Goal: Task Accomplishment & Management: Manage account settings

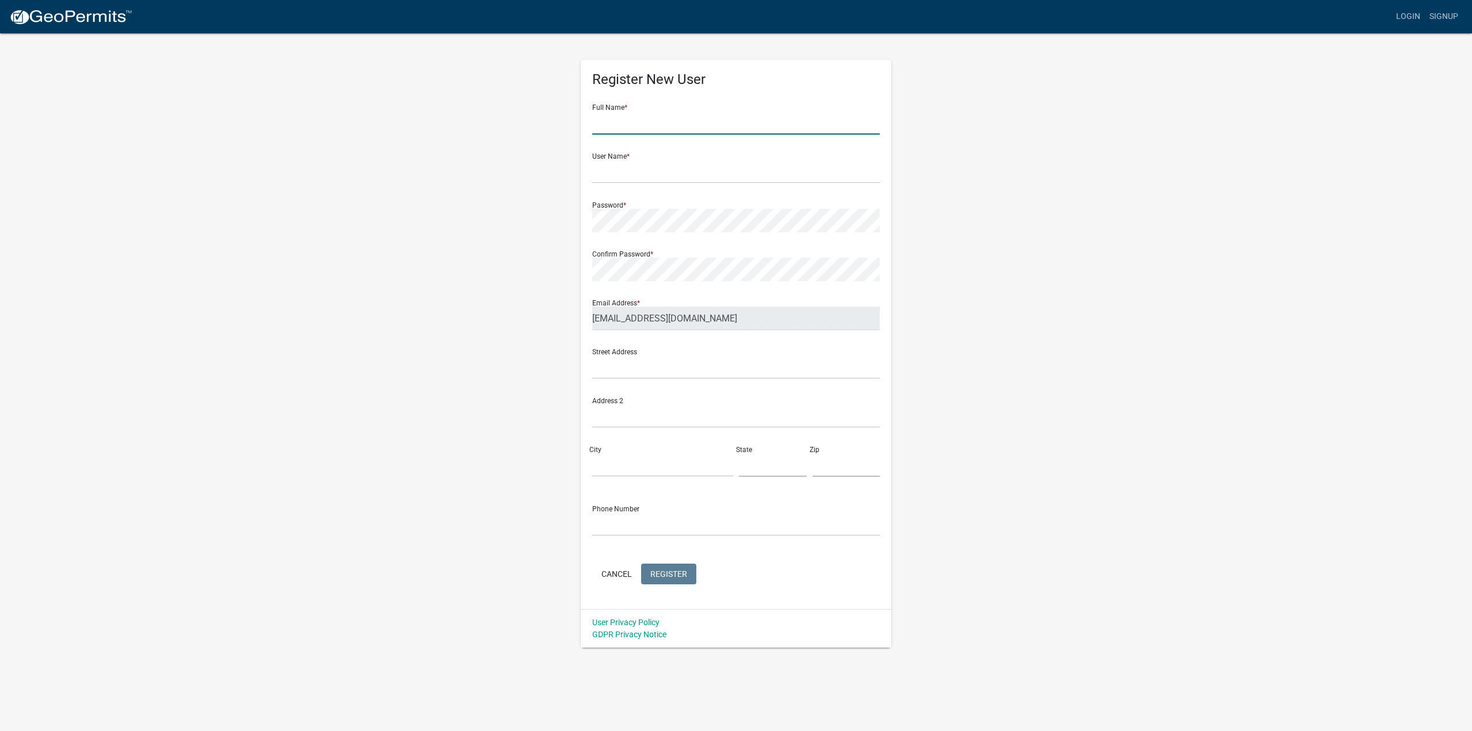
click at [673, 121] on input "text" at bounding box center [735, 123] width 287 height 24
type input "Jacob Meshke"
type input "jmeshke"
click at [610, 365] on input "text" at bounding box center [735, 367] width 287 height 24
click at [512, 398] on div "Register New User Full Name * Jacob Meshke User Name * jmeshke Password * Confi…" at bounding box center [735, 339] width 655 height 615
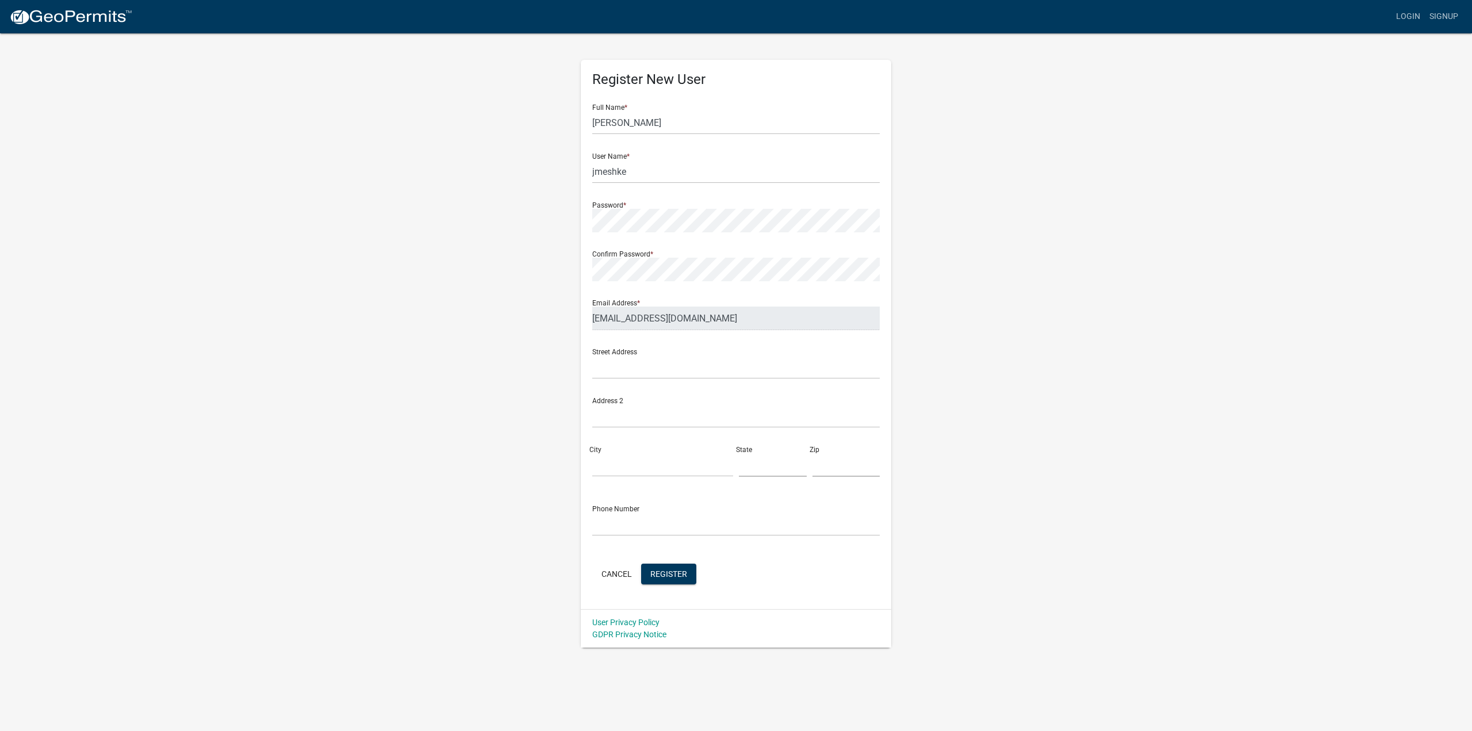
click at [676, 562] on form "Full Name * Jacob Meshke User Name * jmeshke Password * Confirm Password * Emai…" at bounding box center [735, 341] width 287 height 492
click at [676, 569] on span "Register" at bounding box center [668, 573] width 37 height 9
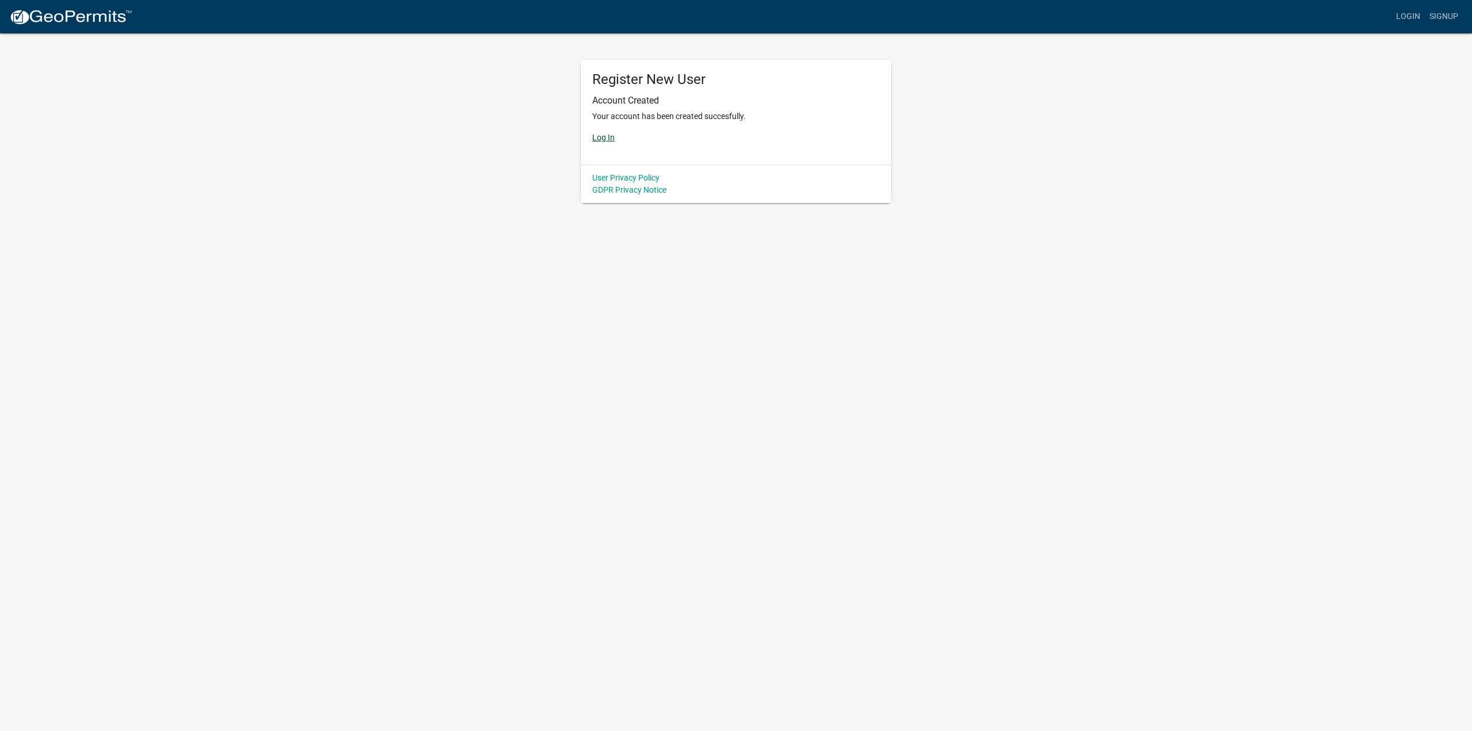
click at [599, 136] on link "Log In" at bounding box center [603, 137] width 22 height 9
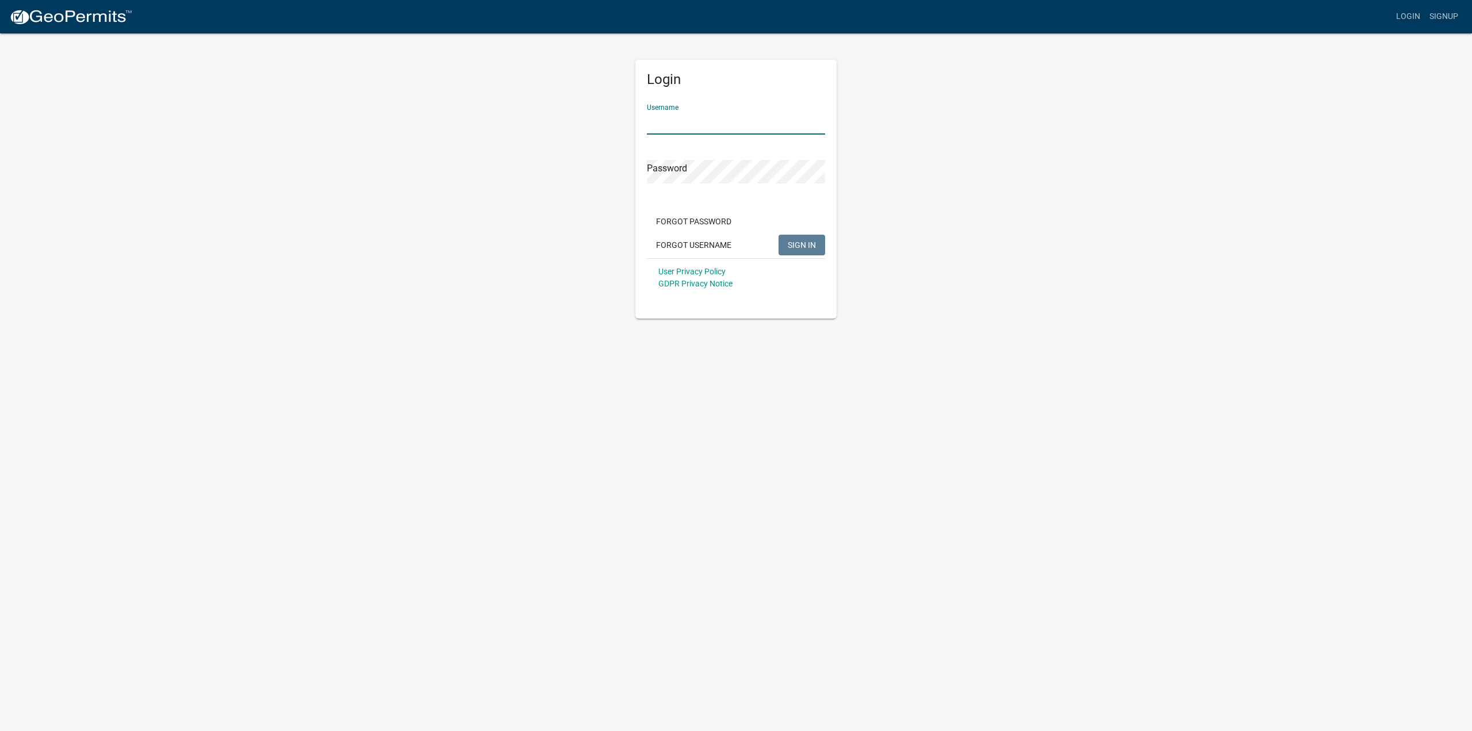
click at [680, 129] on input "Username" at bounding box center [736, 123] width 178 height 24
type input "jmeshke"
click at [779, 235] on button "SIGN IN" at bounding box center [802, 245] width 47 height 21
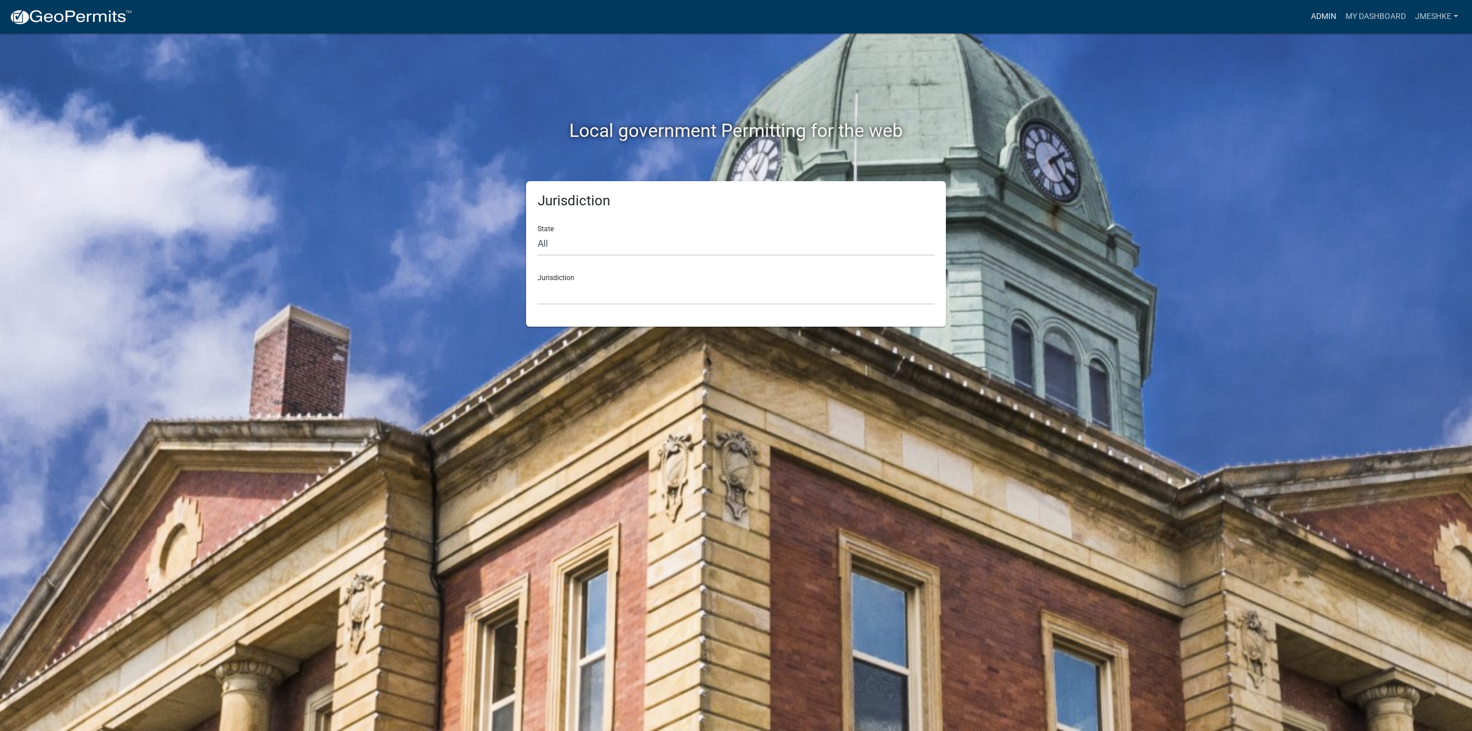
click at [1330, 21] on link "Admin" at bounding box center [1323, 17] width 34 height 22
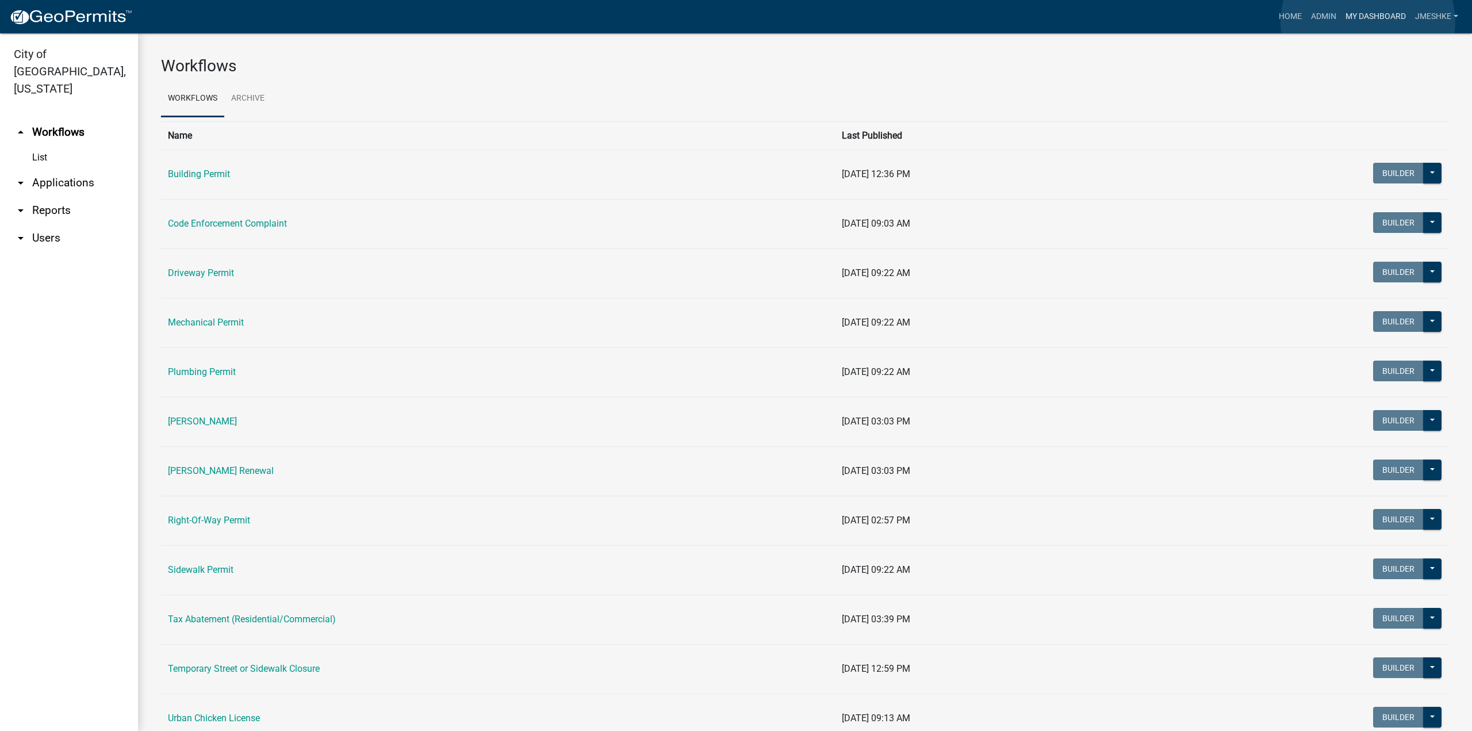
click at [1368, 22] on link "My Dashboard" at bounding box center [1376, 17] width 70 height 22
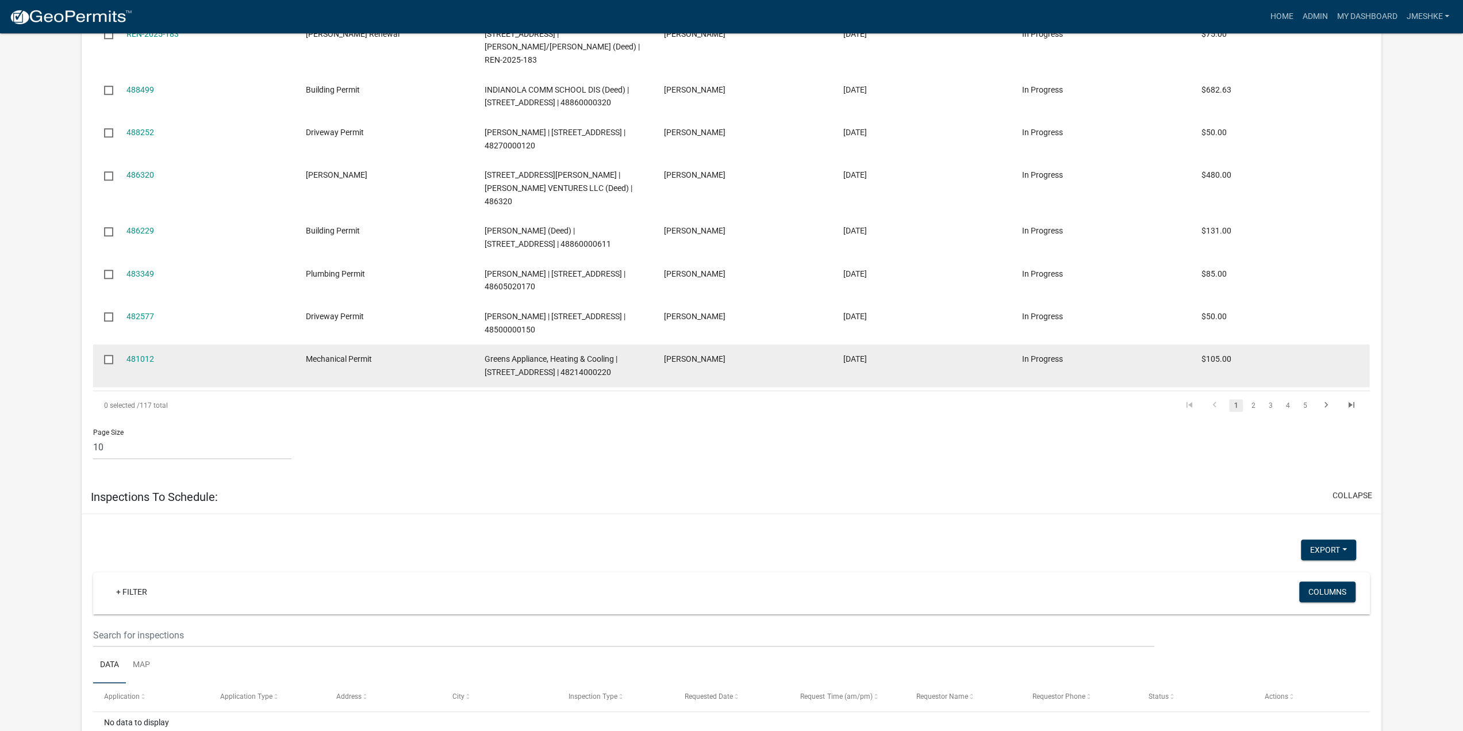
scroll to position [795, 0]
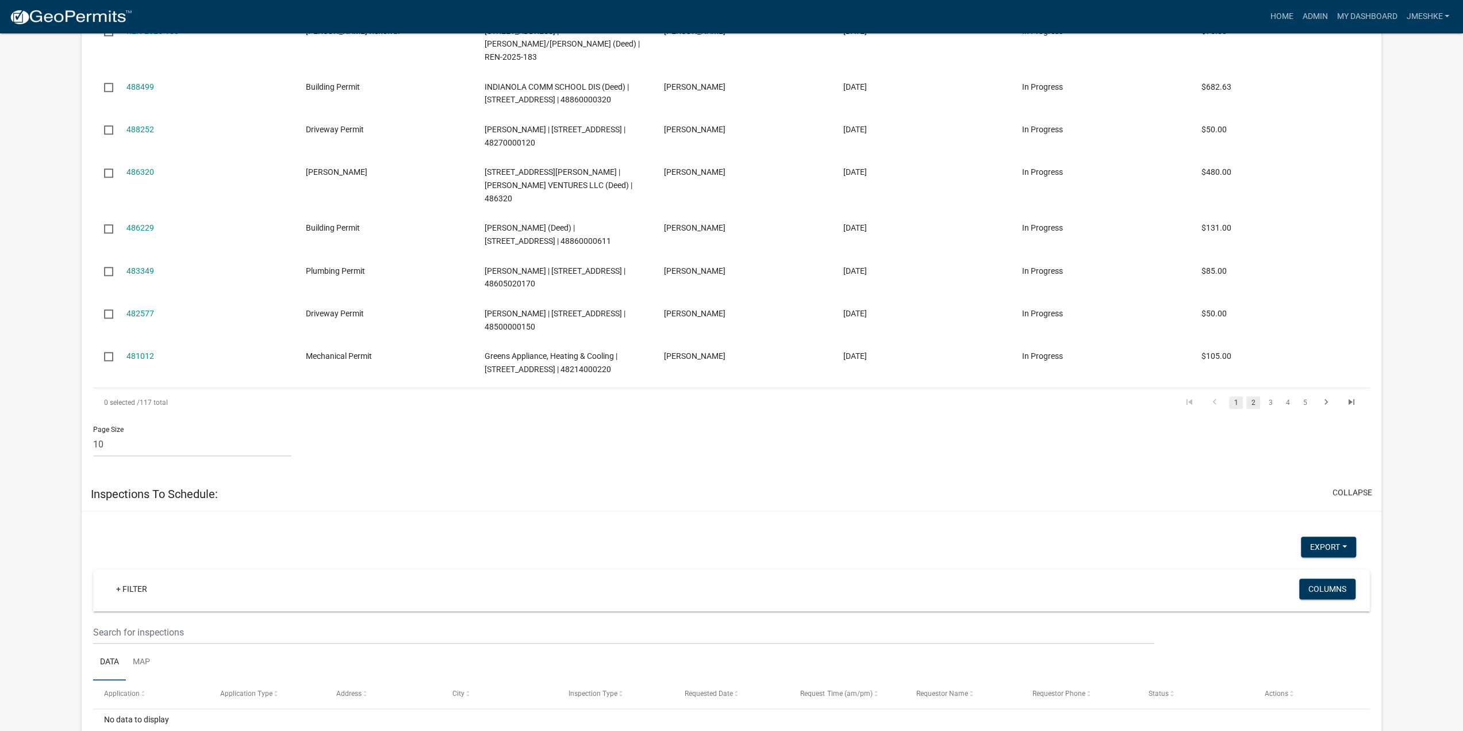
click at [1259, 396] on link "2" at bounding box center [1254, 402] width 14 height 13
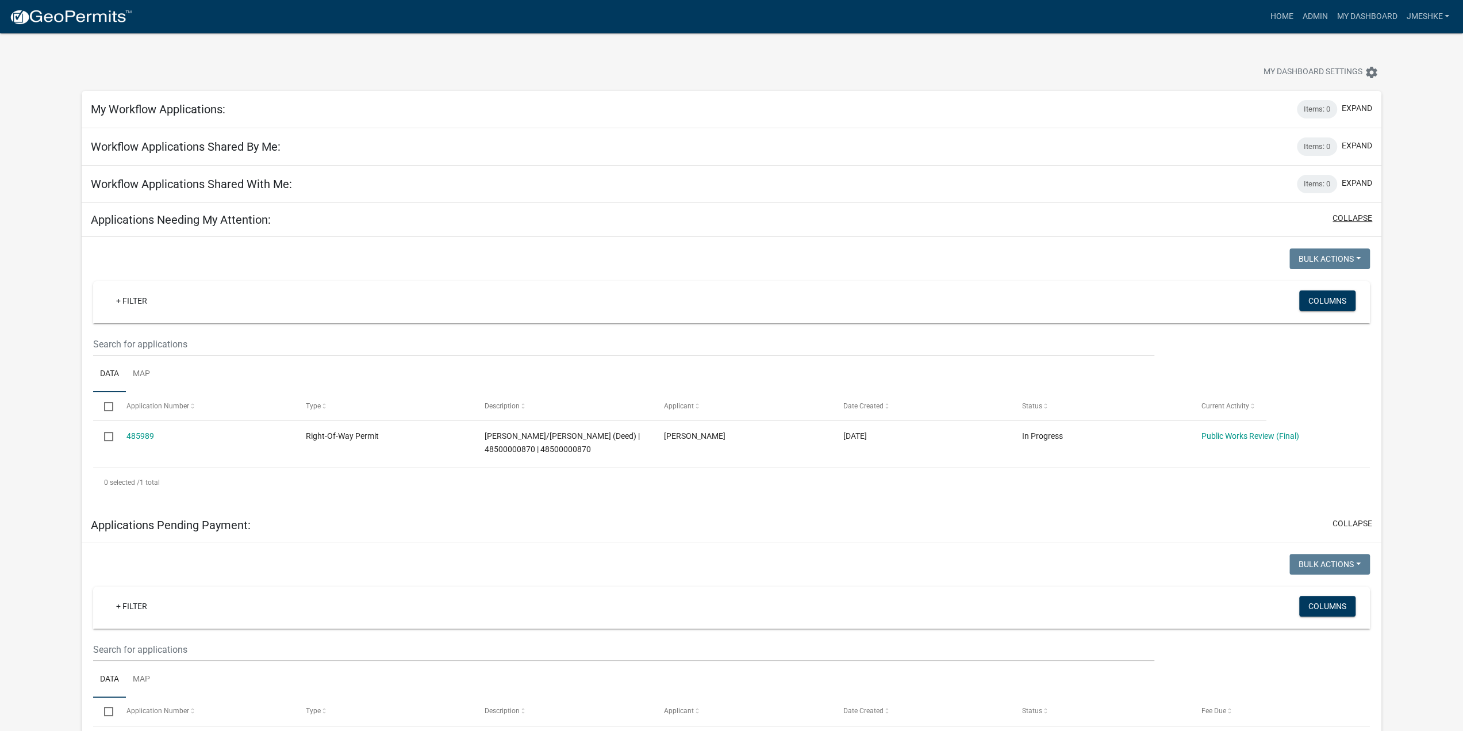
click at [1351, 223] on button "collapse" at bounding box center [1353, 218] width 40 height 12
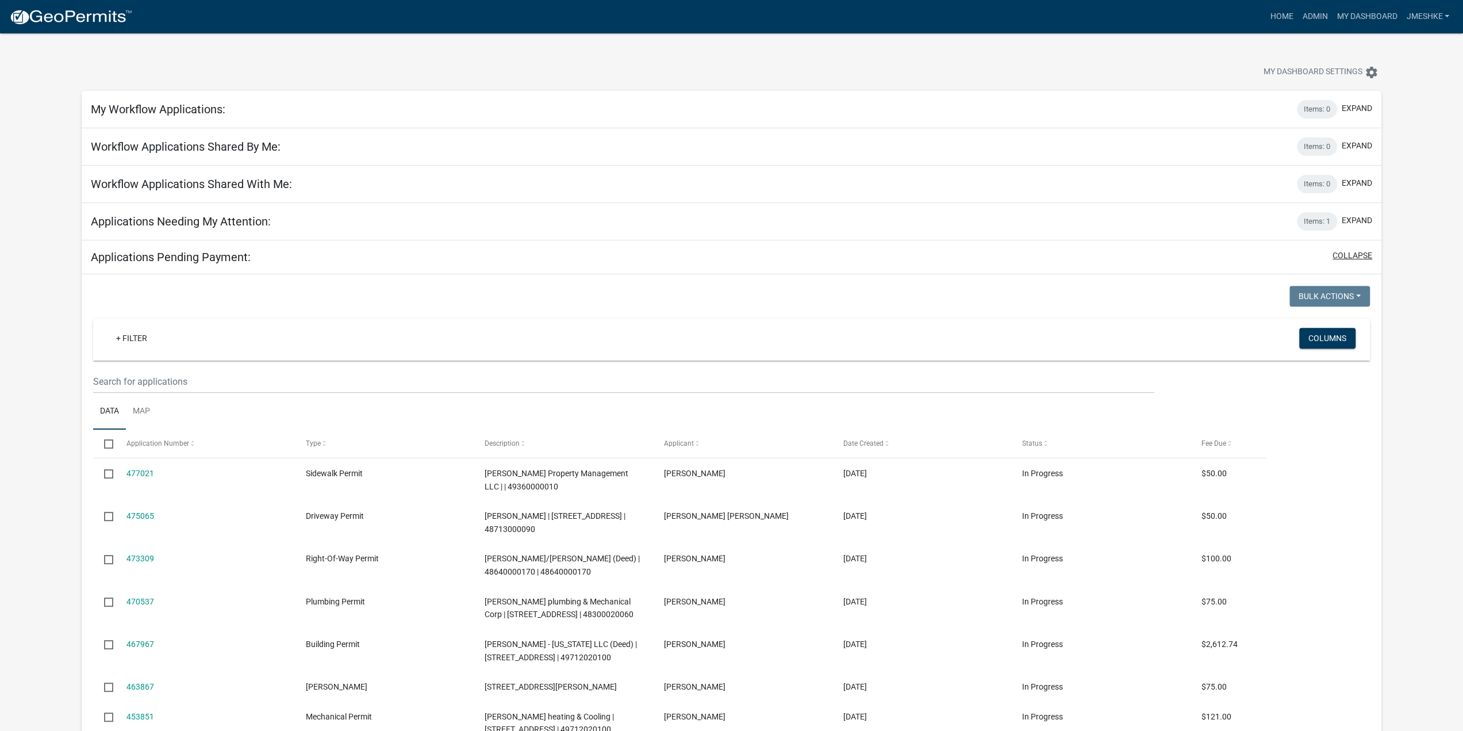
click at [1365, 255] on button "collapse" at bounding box center [1353, 256] width 40 height 12
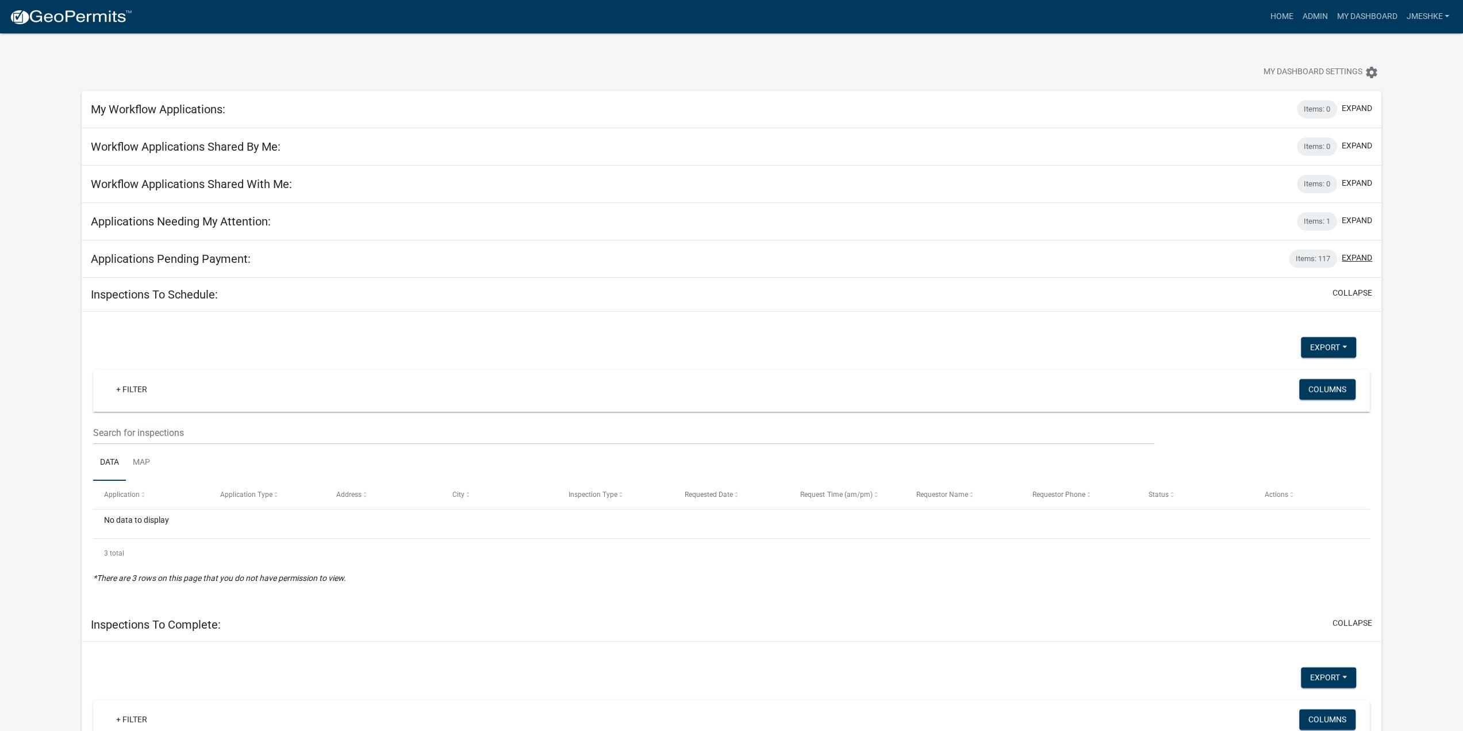
click at [1364, 255] on button "expand" at bounding box center [1357, 258] width 30 height 12
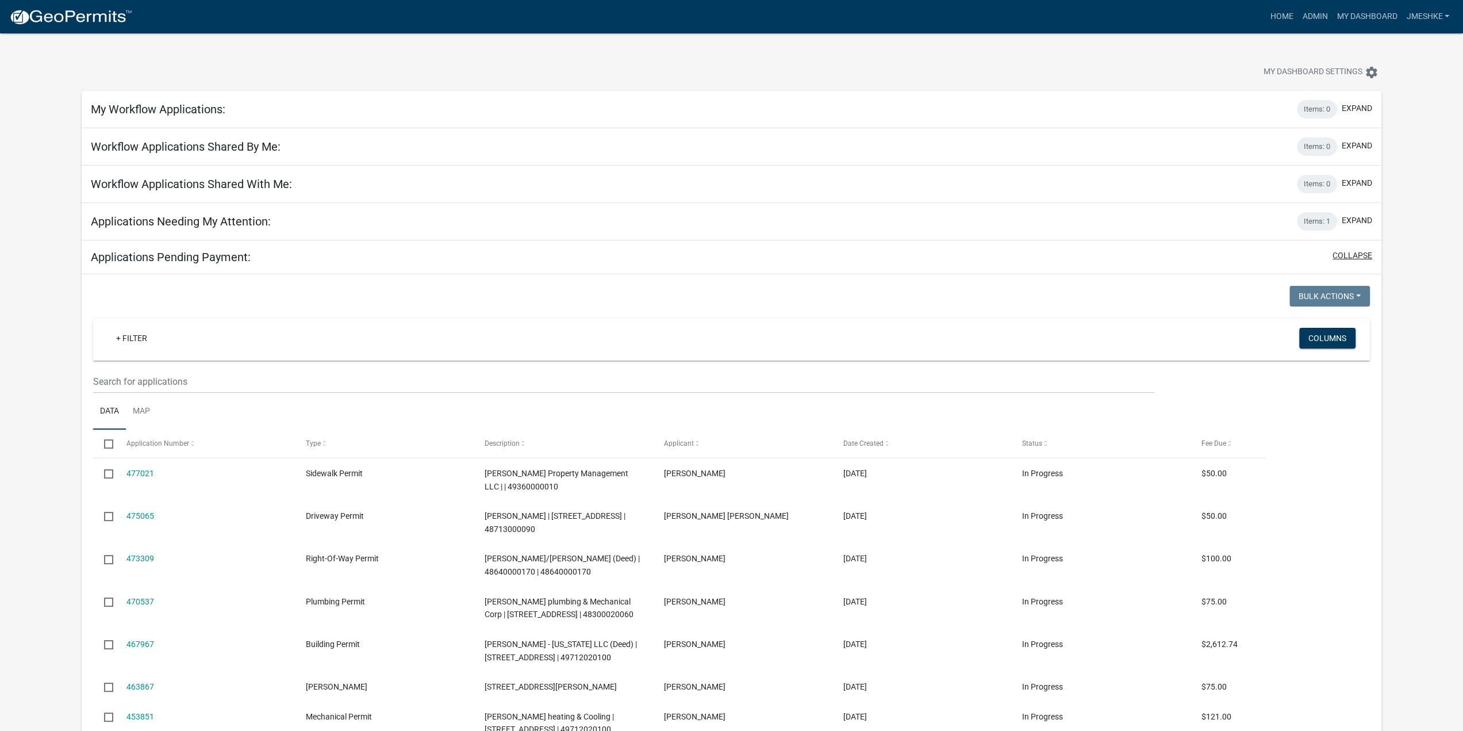
click at [1364, 255] on button "collapse" at bounding box center [1353, 256] width 40 height 12
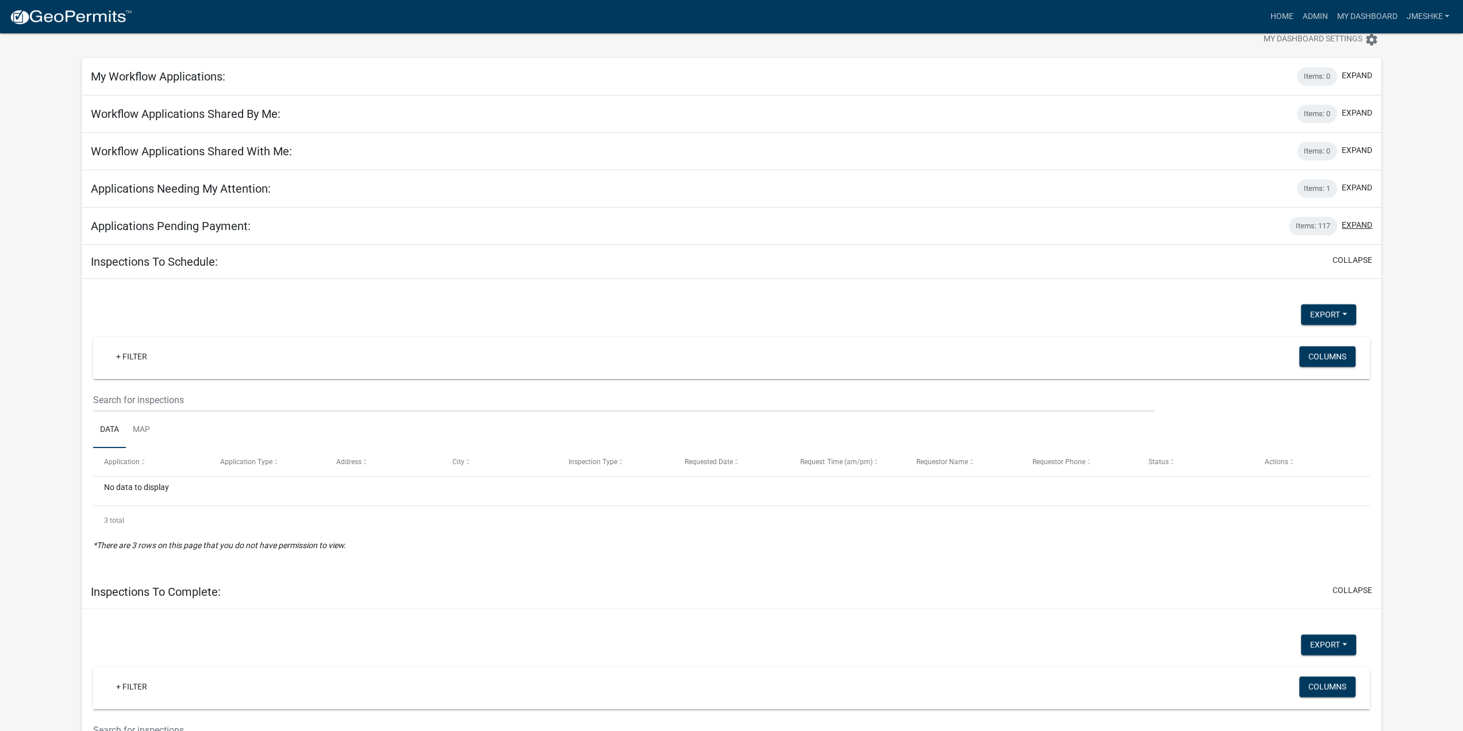
scroll to position [1, 0]
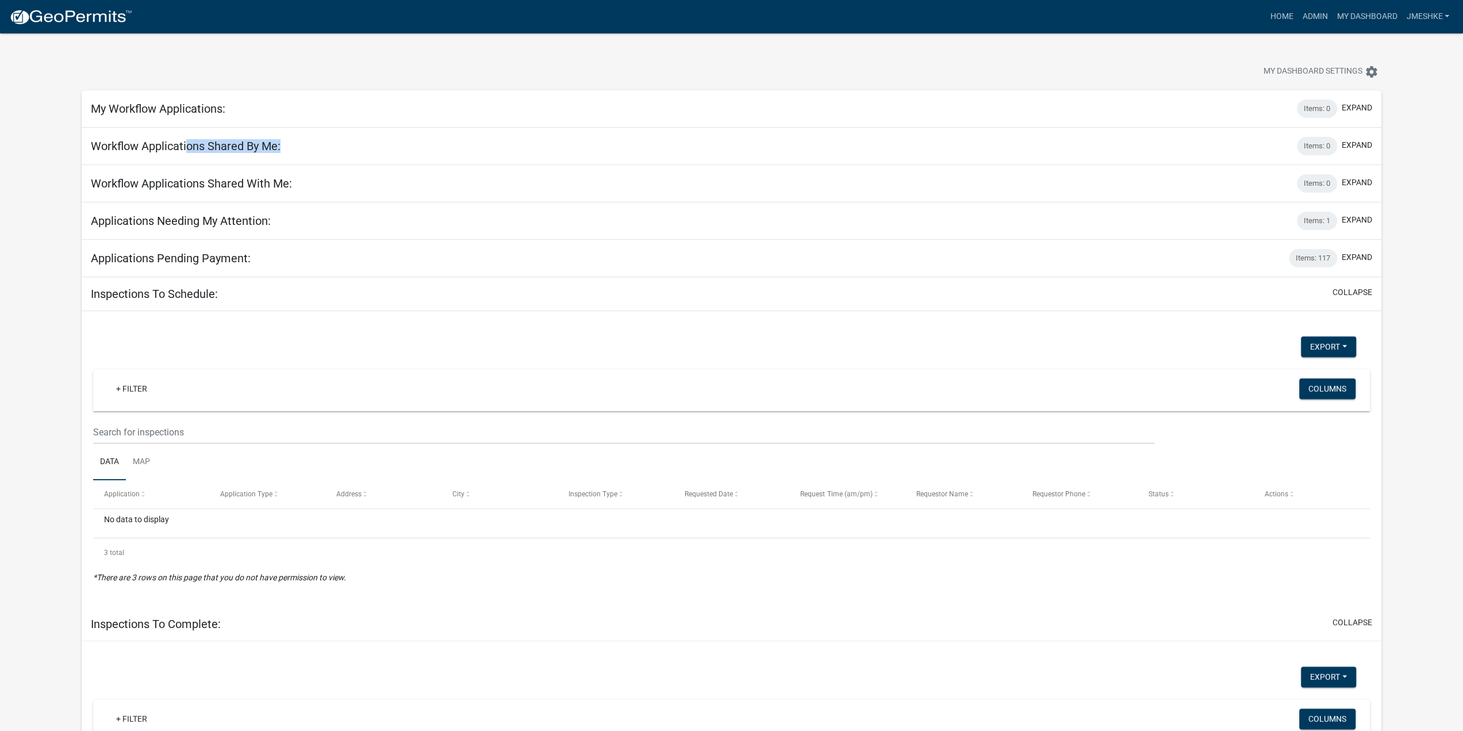
drag, startPoint x: 188, startPoint y: 139, endPoint x: 283, endPoint y: 137, distance: 94.9
click at [283, 137] on div "Workflow Applications Shared By Me: Items: 0 expand" at bounding box center [732, 146] width 1300 height 37
drag, startPoint x: 287, startPoint y: 145, endPoint x: 91, endPoint y: 112, distance: 199.4
click at [89, 114] on div "My Workflow Applications: Items: 0 expand Bulk Actions Void Expire Lock Withdra…" at bounding box center [732, 612] width 1300 height 1045
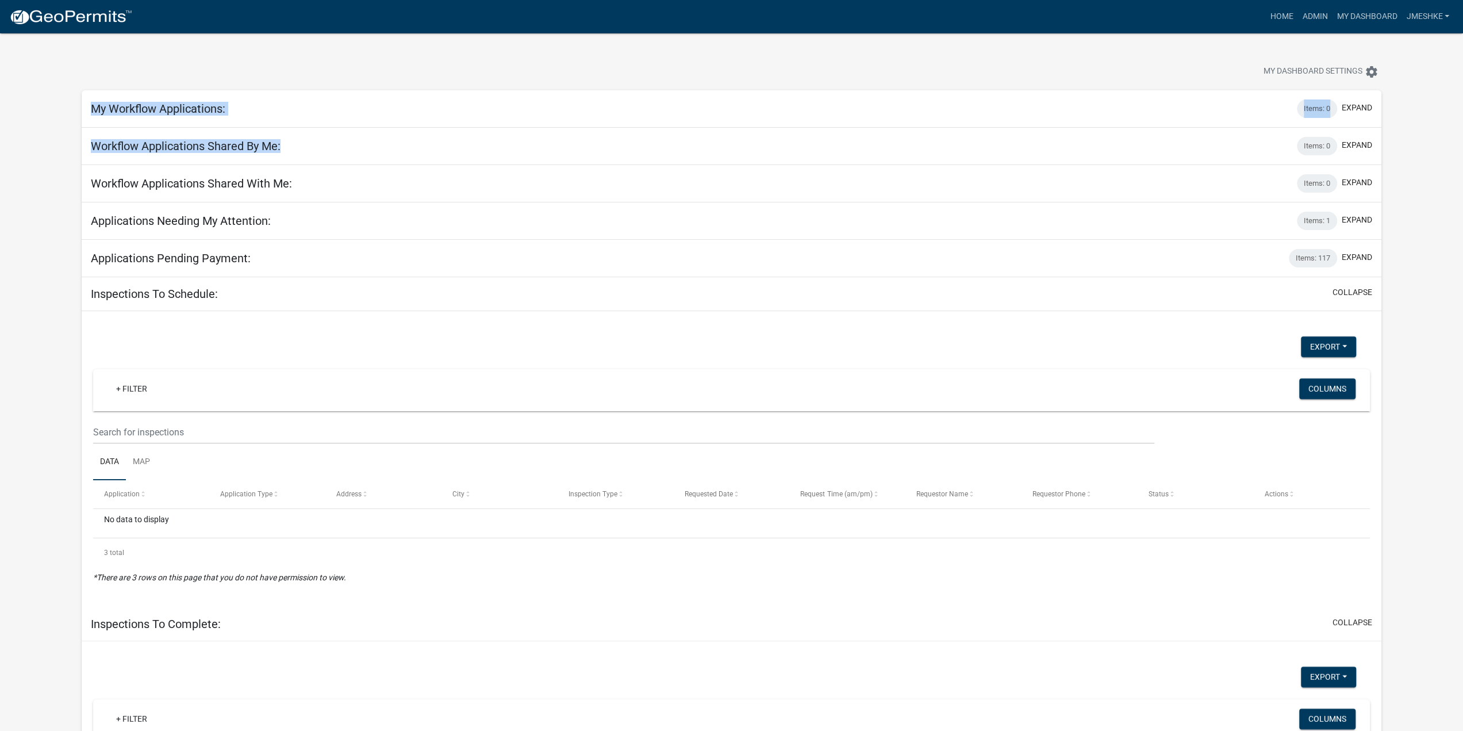
click at [94, 112] on h5 "My Workflow Applications:" at bounding box center [158, 109] width 135 height 14
drag, startPoint x: 131, startPoint y: 111, endPoint x: 192, endPoint y: 110, distance: 61.5
click at [191, 110] on h5 "My Workflow Applications:" at bounding box center [158, 109] width 135 height 14
click at [192, 110] on h5 "My Workflow Applications:" at bounding box center [158, 109] width 135 height 14
drag, startPoint x: 228, startPoint y: 108, endPoint x: 106, endPoint y: 114, distance: 122.0
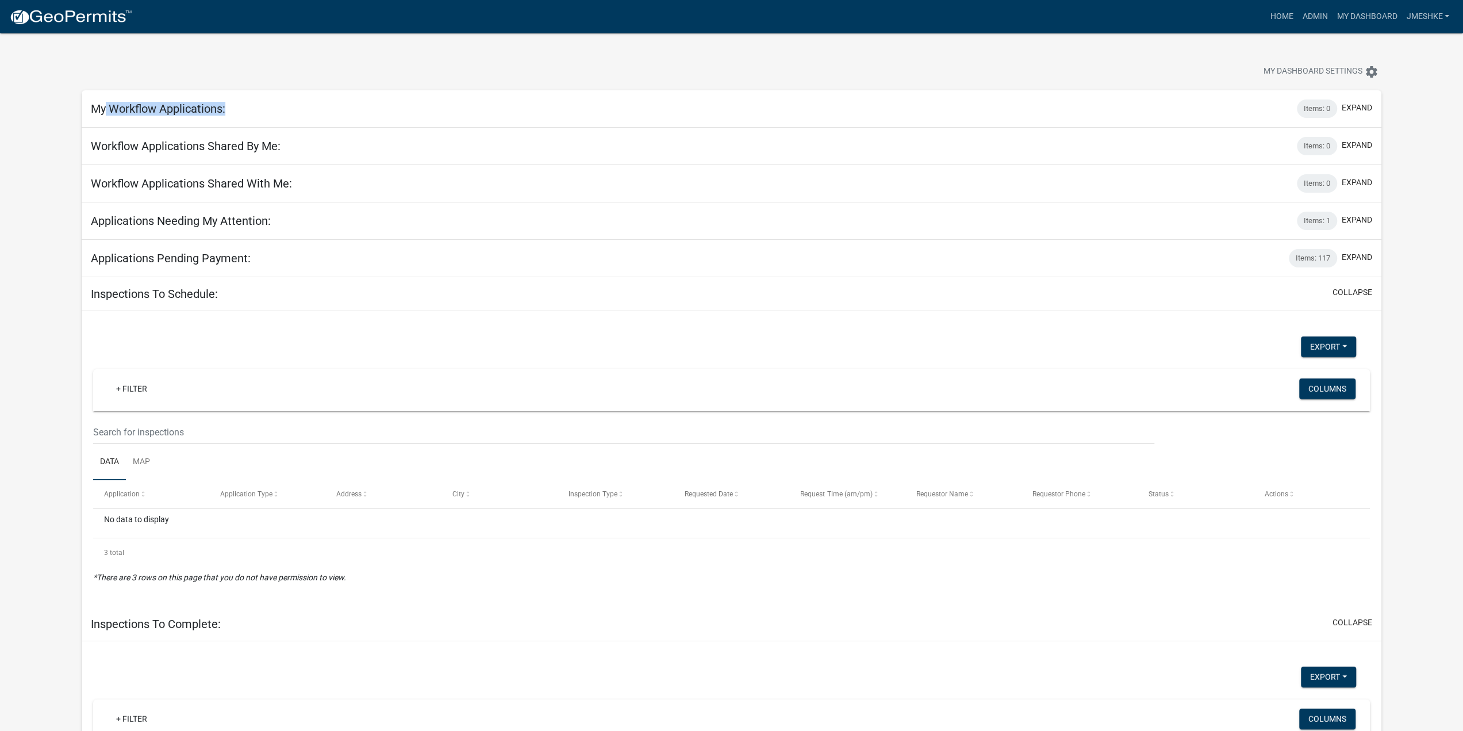
click at [106, 114] on div "My Workflow Applications: Items: 0 expand" at bounding box center [732, 108] width 1300 height 37
click at [106, 114] on h5 "My Workflow Applications:" at bounding box center [158, 109] width 135 height 14
click at [1347, 16] on link "My Dashboard" at bounding box center [1367, 17] width 70 height 22
click at [46, 16] on img at bounding box center [70, 17] width 123 height 17
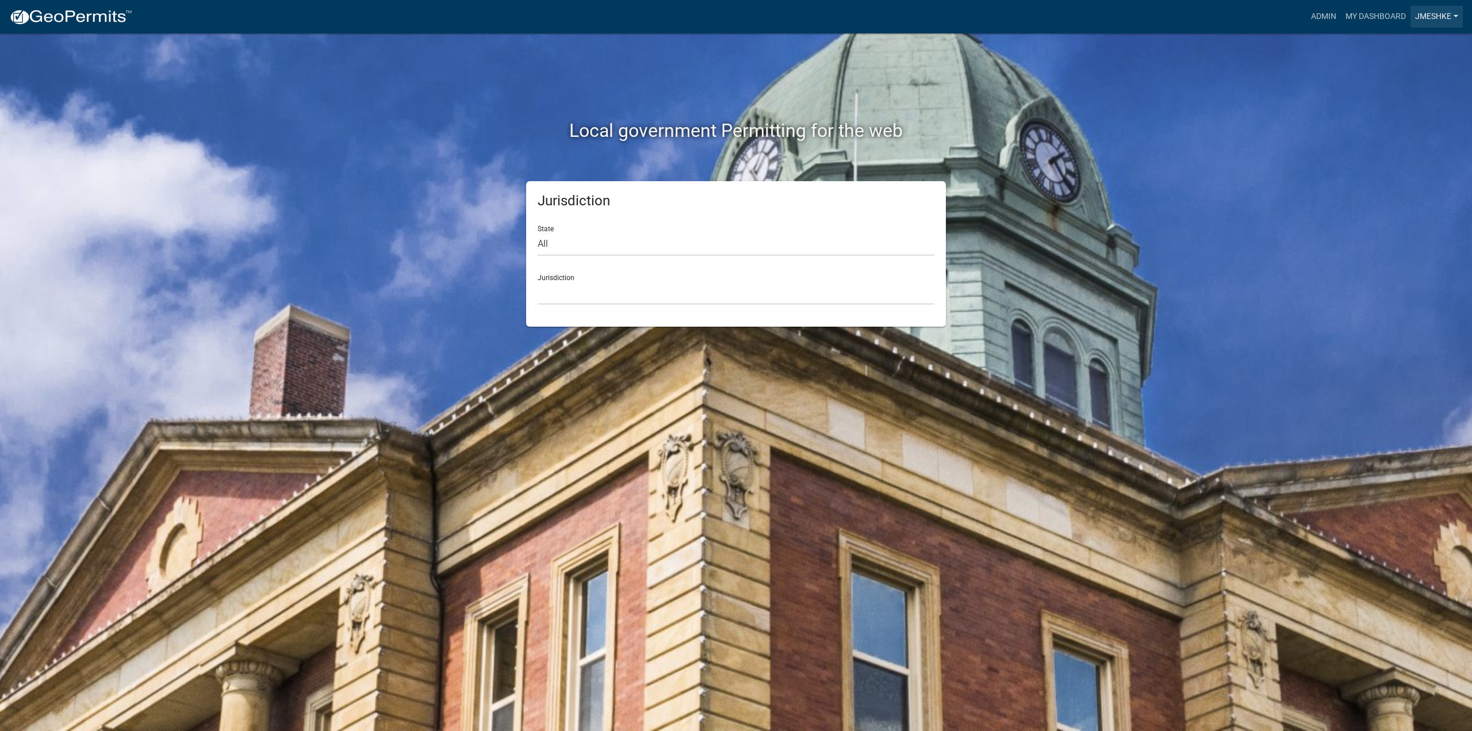
click at [1454, 17] on link "jmeshke" at bounding box center [1436, 17] width 52 height 22
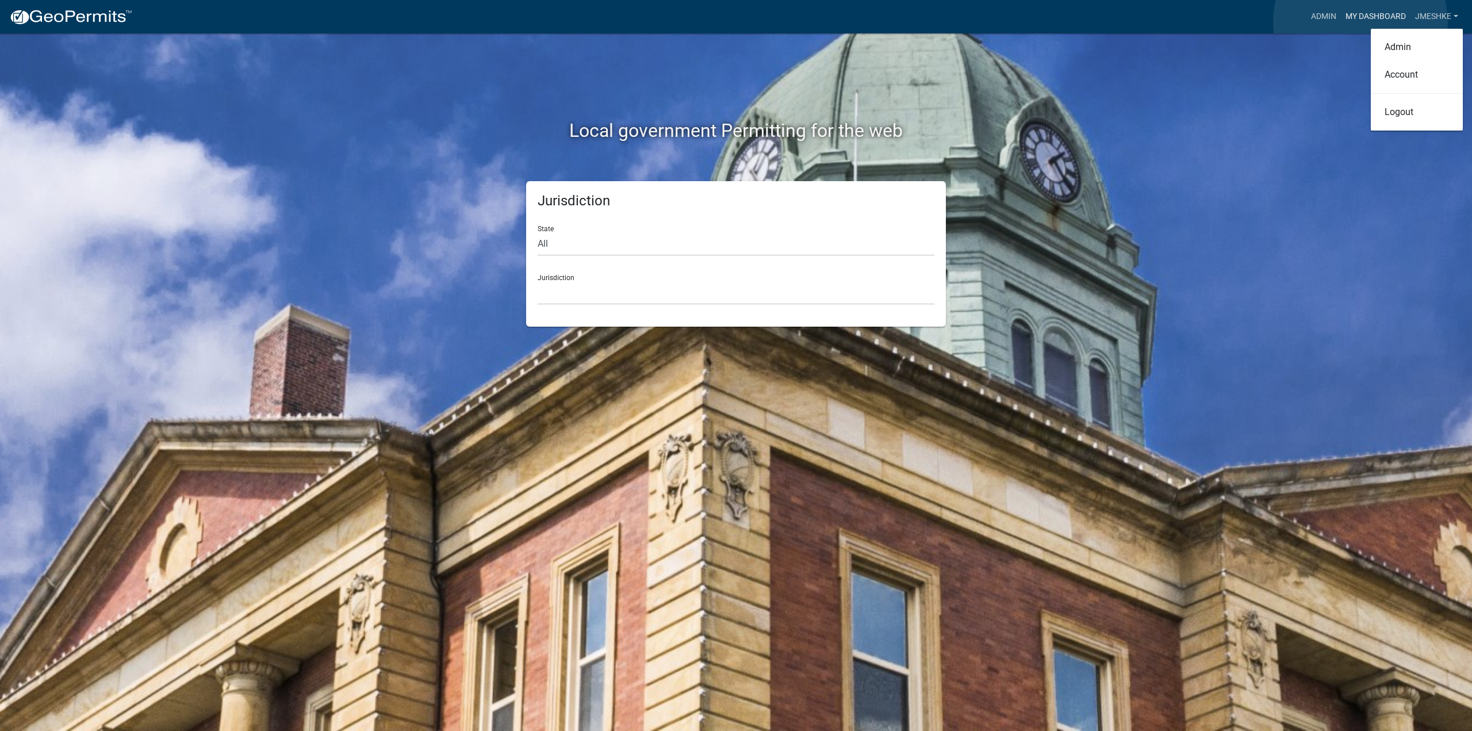
click at [1360, 22] on link "My Dashboard" at bounding box center [1376, 17] width 70 height 22
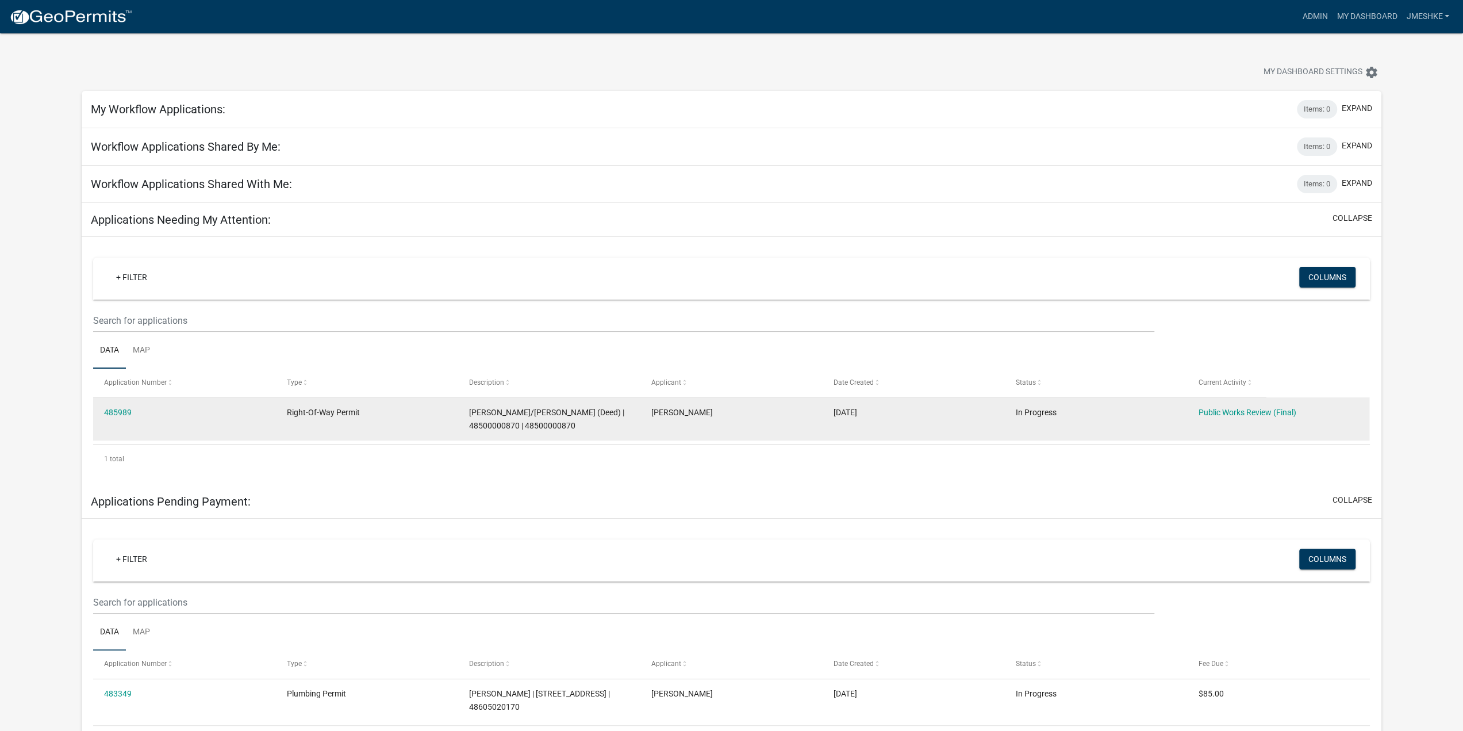
click at [1110, 423] on datatable-body-cell "In Progress" at bounding box center [1096, 418] width 182 height 43
click at [1197, 411] on datatable-body-cell "Public Works Review (Final)" at bounding box center [1278, 418] width 182 height 43
click at [1204, 411] on link "Public Works Review (Final)" at bounding box center [1247, 412] width 98 height 9
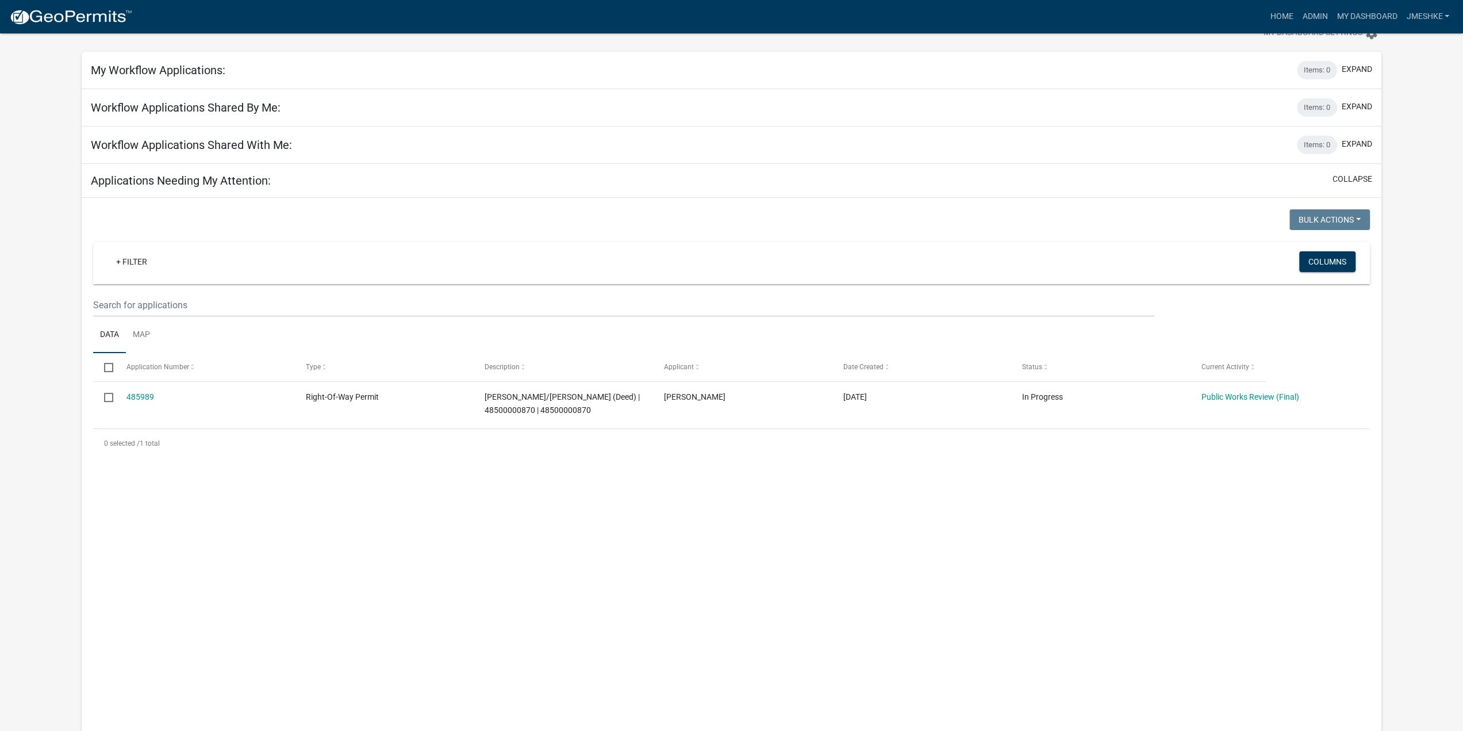
scroll to position [57, 0]
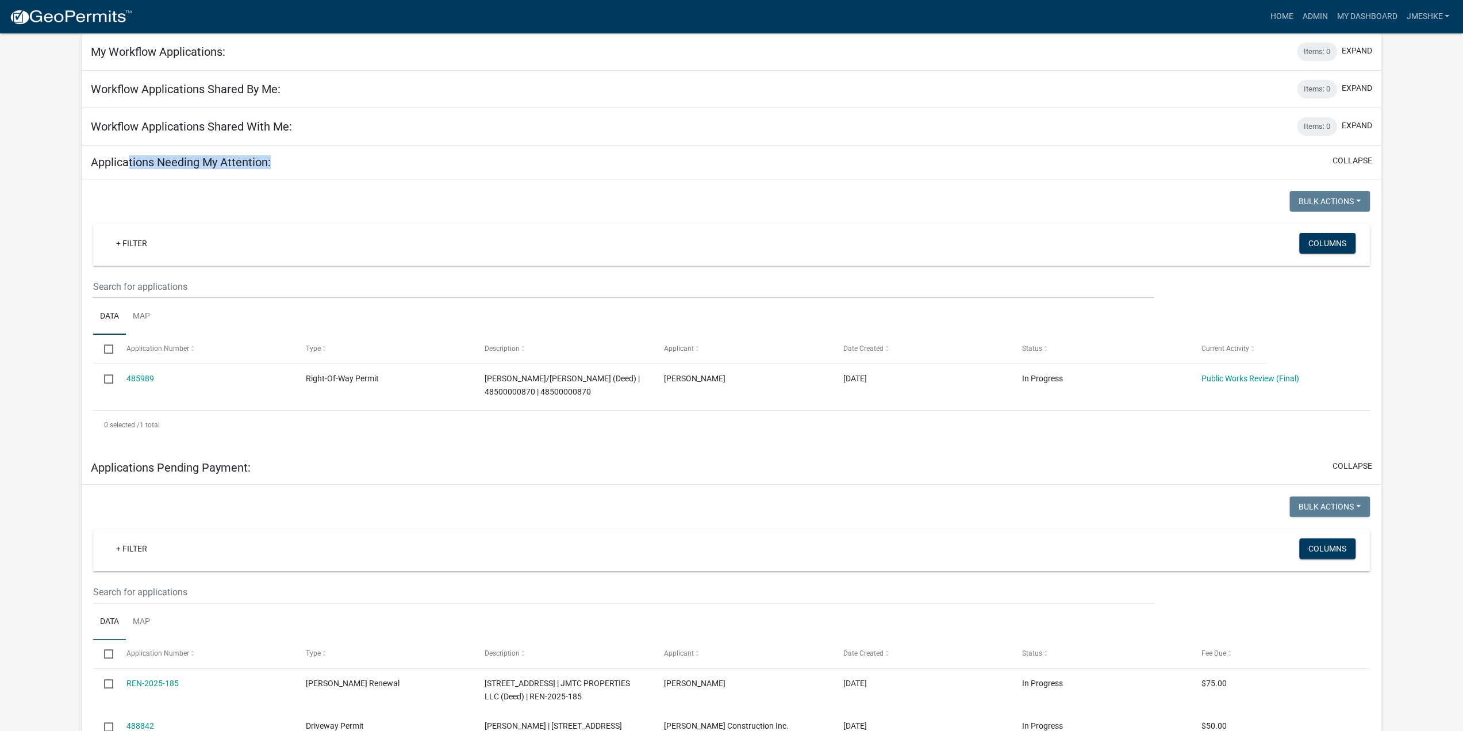
drag, startPoint x: 131, startPoint y: 166, endPoint x: 367, endPoint y: 155, distance: 236.0
click at [367, 155] on div "Applications Needing My Attention: collapse" at bounding box center [732, 162] width 1300 height 34
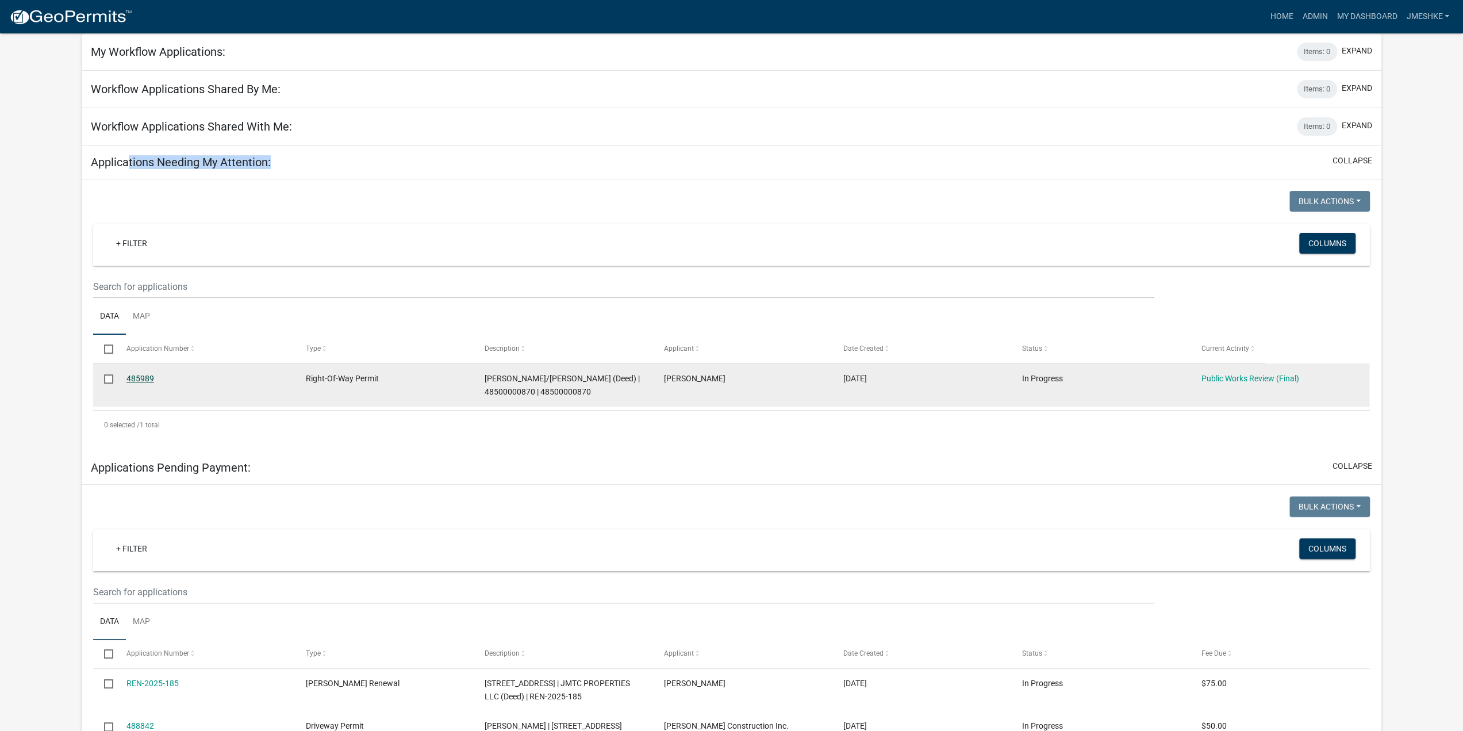
click at [149, 379] on link "485989" at bounding box center [140, 378] width 28 height 9
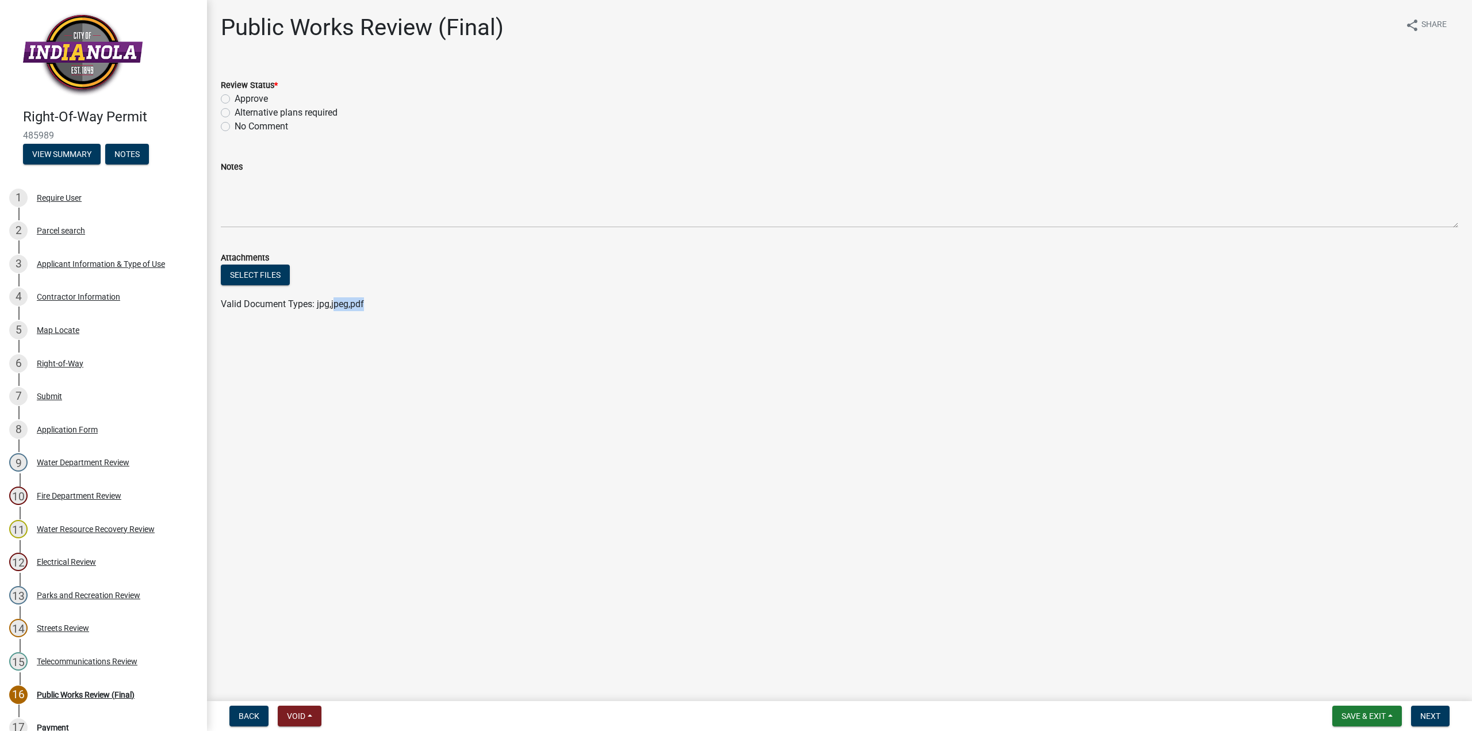
drag, startPoint x: 373, startPoint y: 304, endPoint x: 390, endPoint y: 307, distance: 17.5
click at [390, 307] on div "Valid Document Types: jpg,jpeg,pdf" at bounding box center [839, 304] width 1255 height 14
click at [62, 258] on div "3 Applicant Information & Type of Use" at bounding box center [98, 264] width 179 height 18
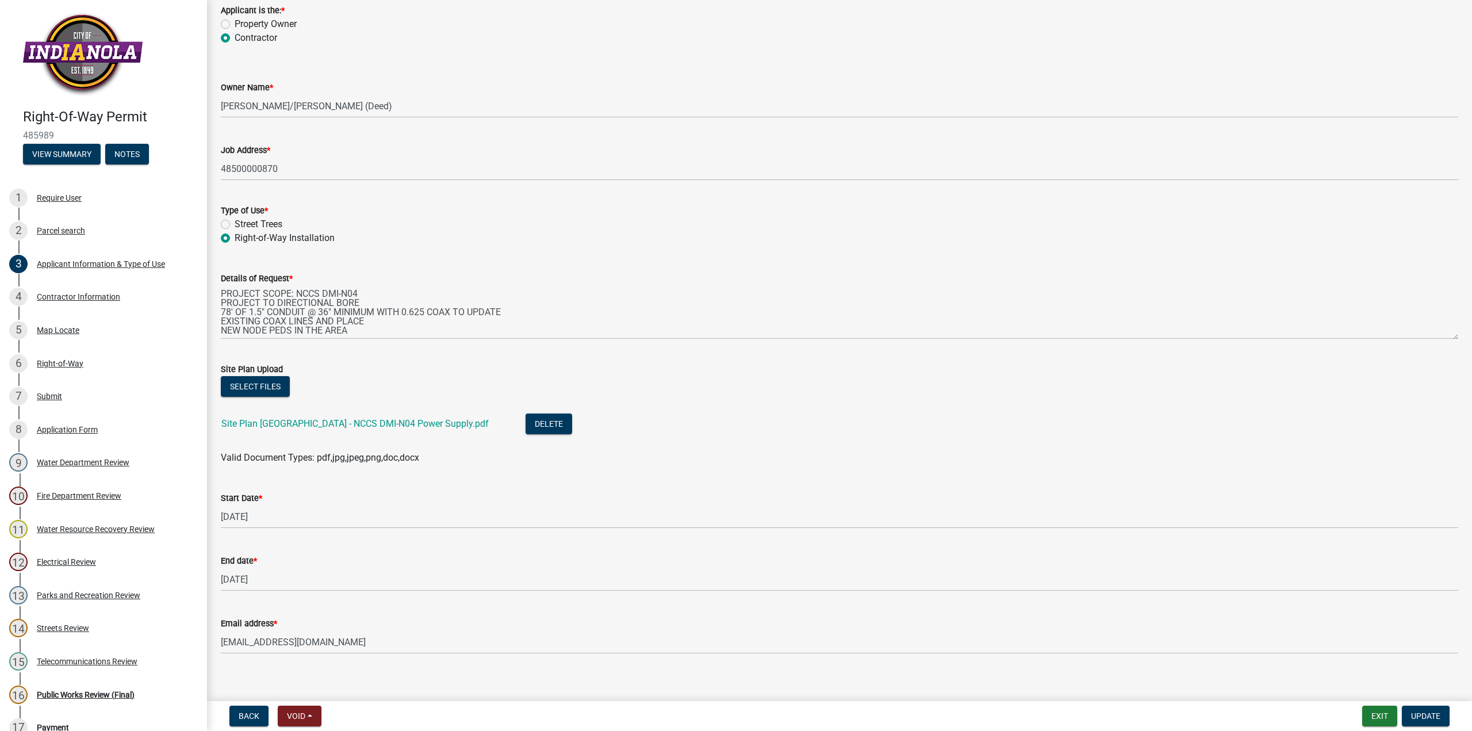
scroll to position [86, 0]
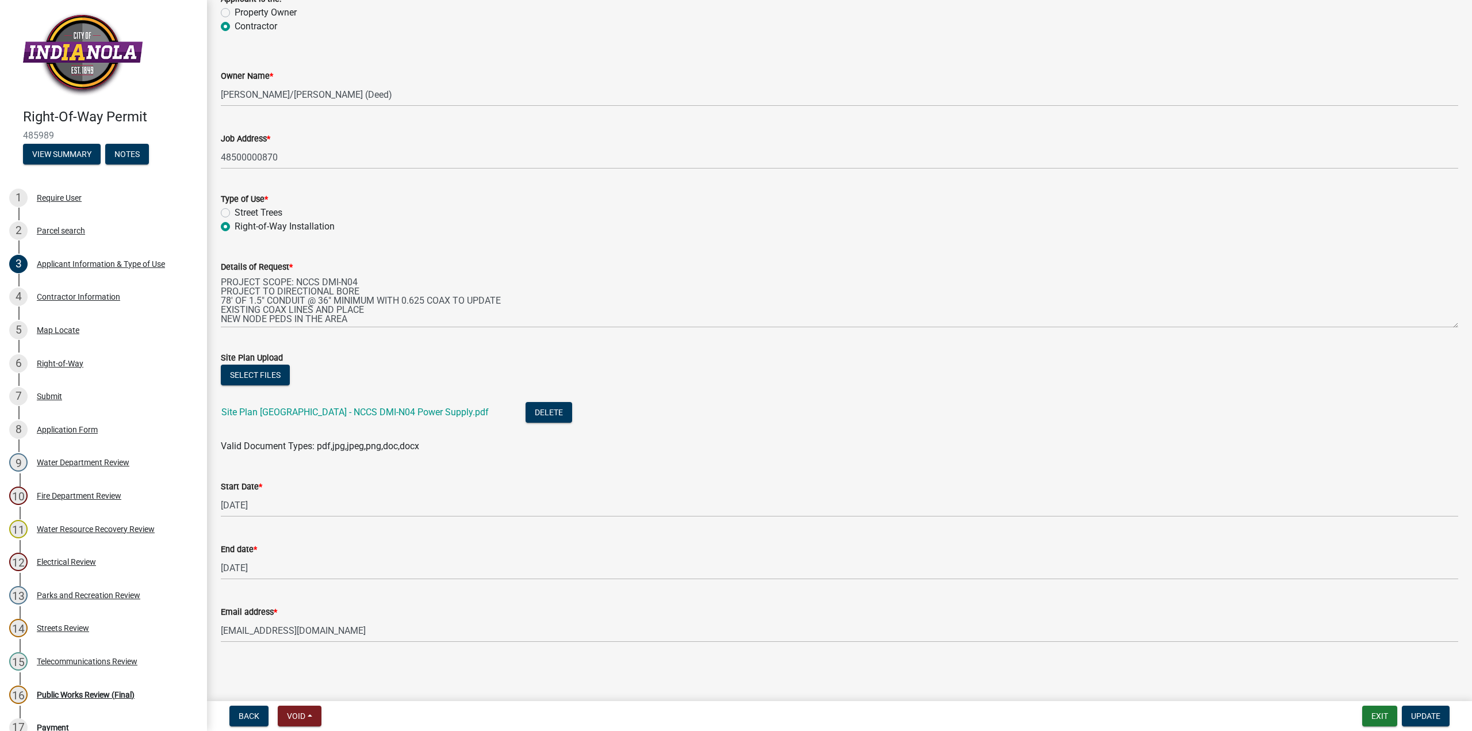
click at [358, 419] on div "Site Plan Des Moines - NCCS DMI-N04 Power Supply.pdf" at bounding box center [364, 414] width 286 height 24
click at [359, 416] on link "Site Plan Des Moines - NCCS DMI-N04 Power Supply.pdf" at bounding box center [354, 412] width 267 height 11
click at [59, 287] on div "4 Contractor Information" at bounding box center [98, 296] width 179 height 18
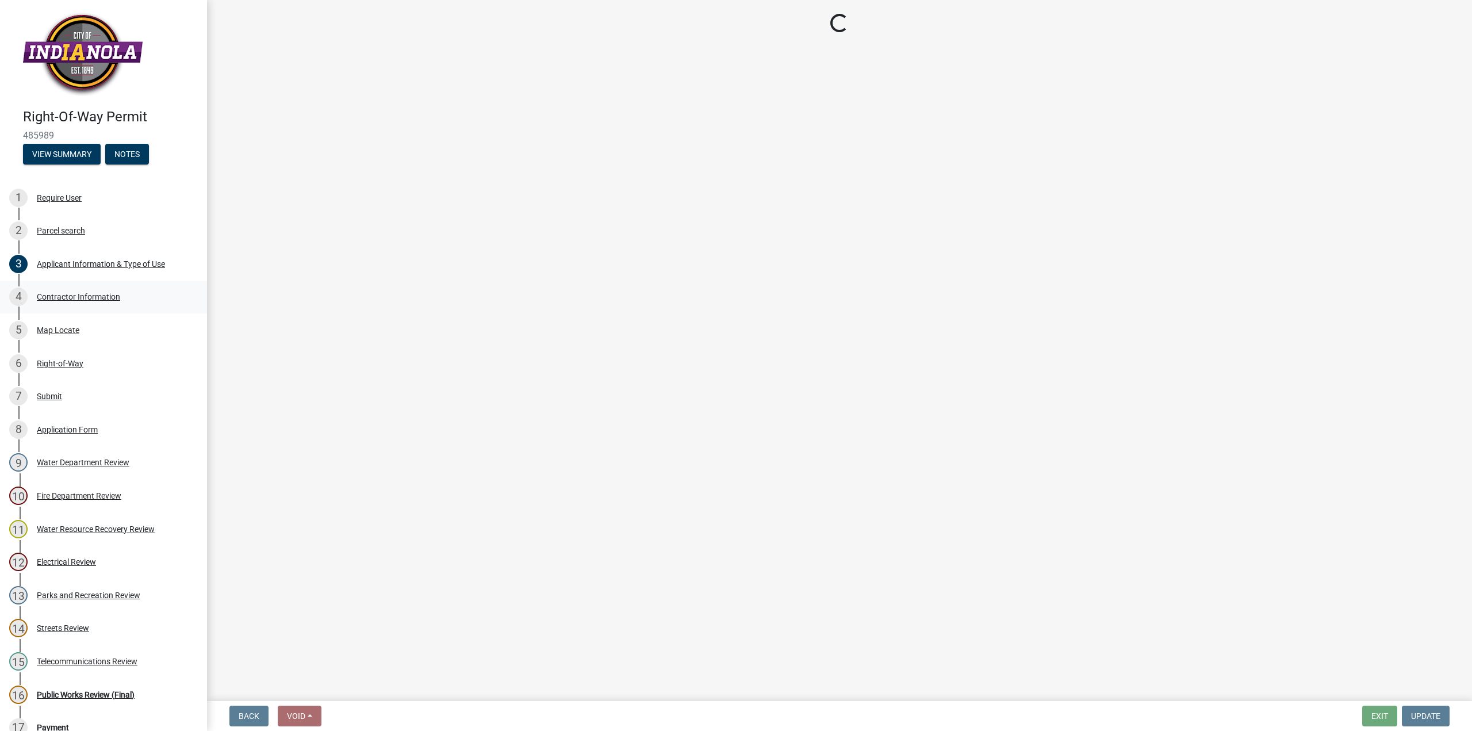
scroll to position [0, 0]
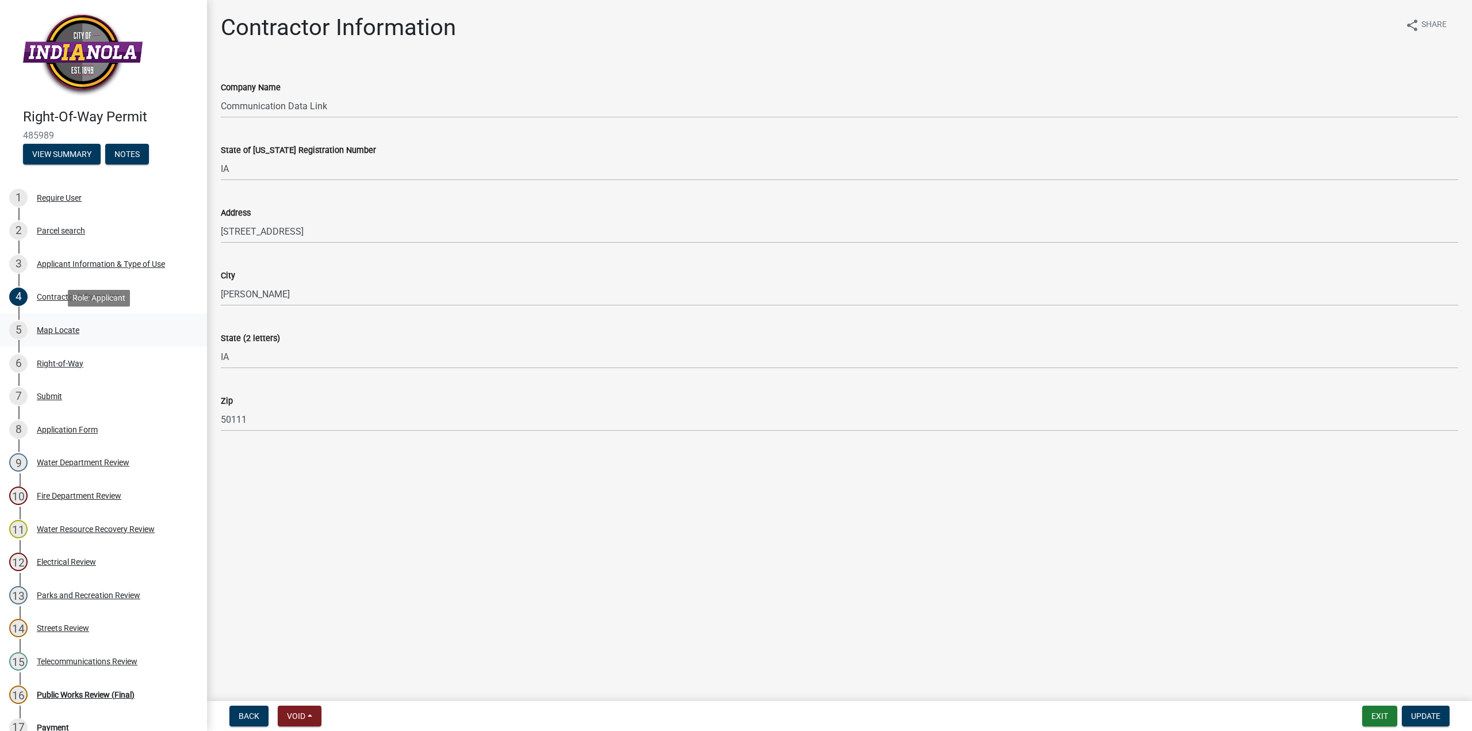
click at [100, 335] on div "5 Map Locate" at bounding box center [98, 330] width 179 height 18
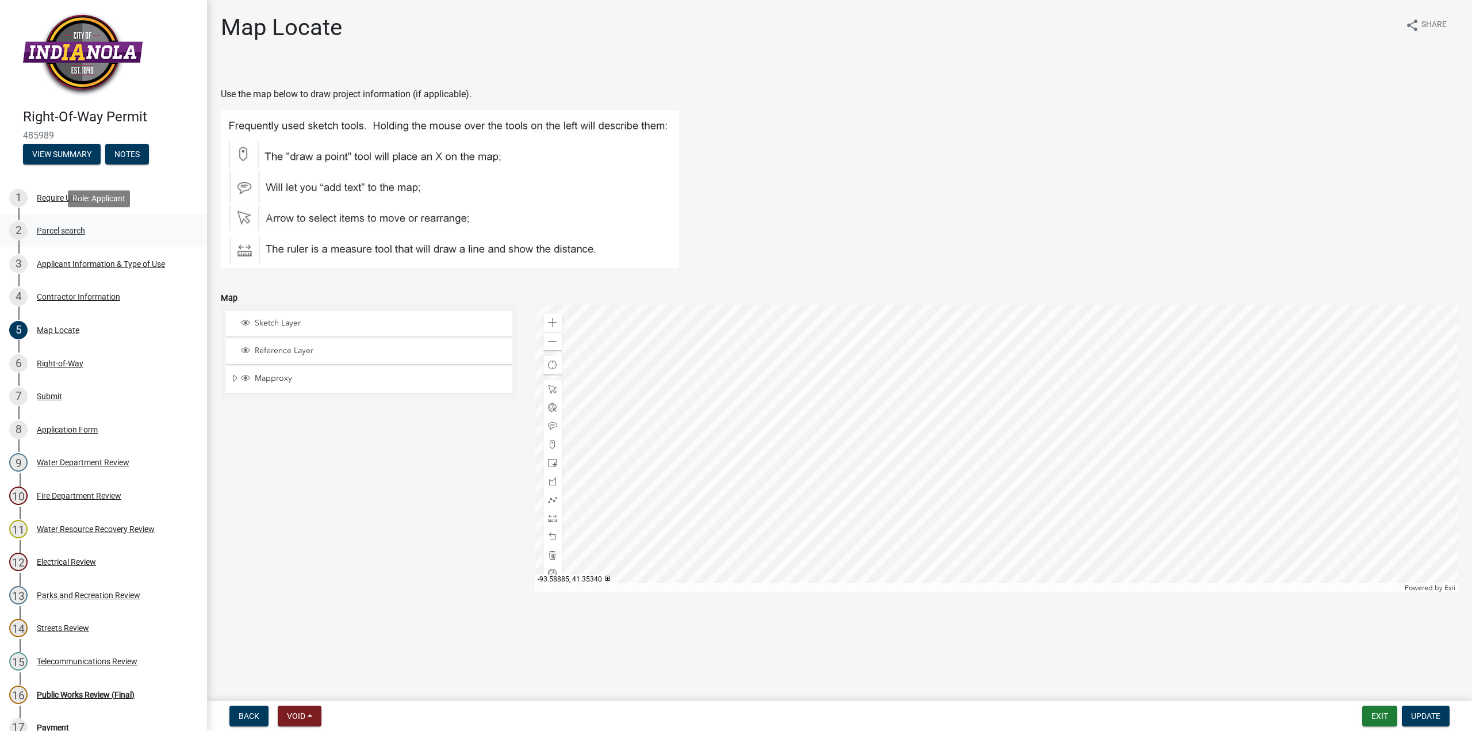
click at [74, 224] on div "2 Parcel search" at bounding box center [98, 230] width 179 height 18
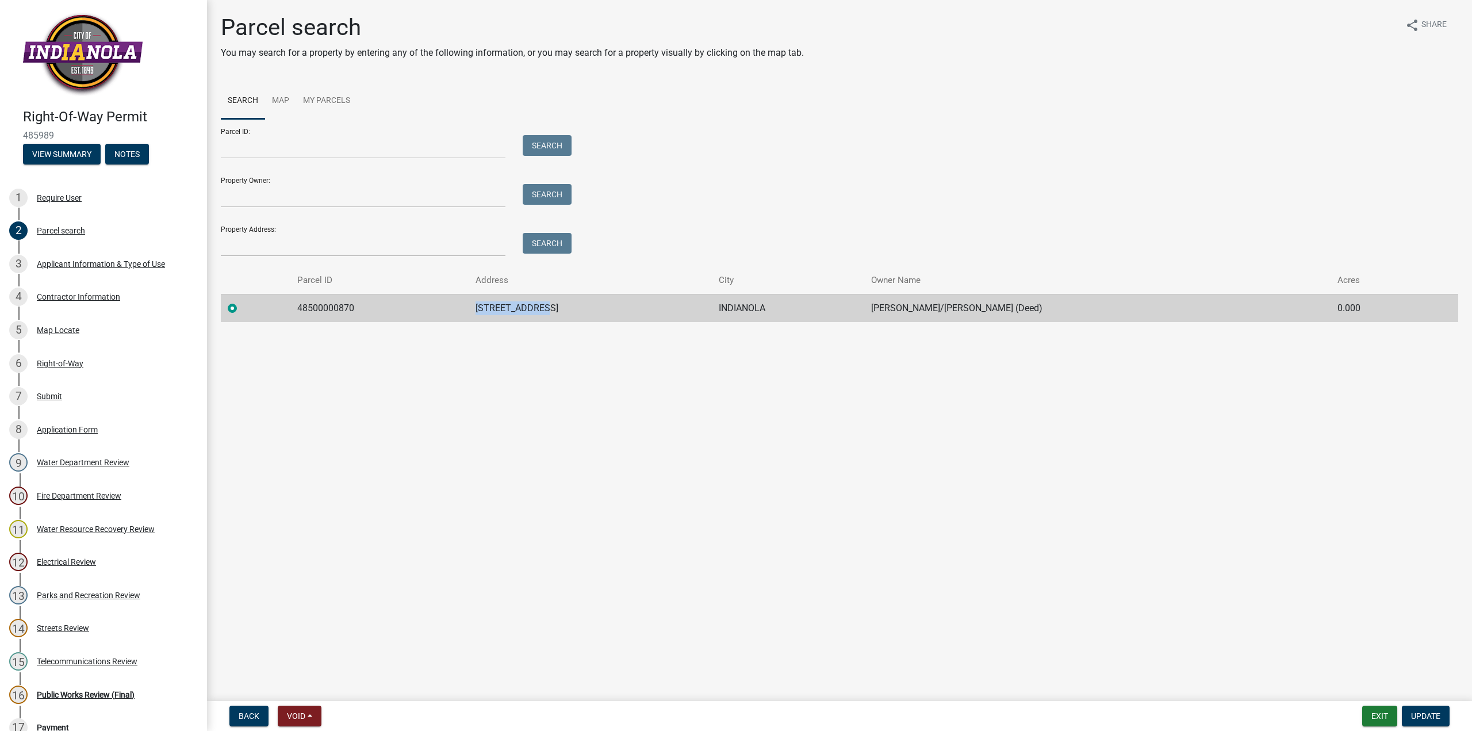
drag, startPoint x: 568, startPoint y: 305, endPoint x: 476, endPoint y: 303, distance: 91.5
click at [476, 303] on tr "48500000870 1911 W 5TH AVE INDIANOLA O'CONNOR, JAY R/PENNIE S (Deed) 0.000" at bounding box center [839, 308] width 1237 height 28
copy tr "1911 W 5TH AVE"
click at [59, 382] on link "7 Submit" at bounding box center [103, 395] width 207 height 33
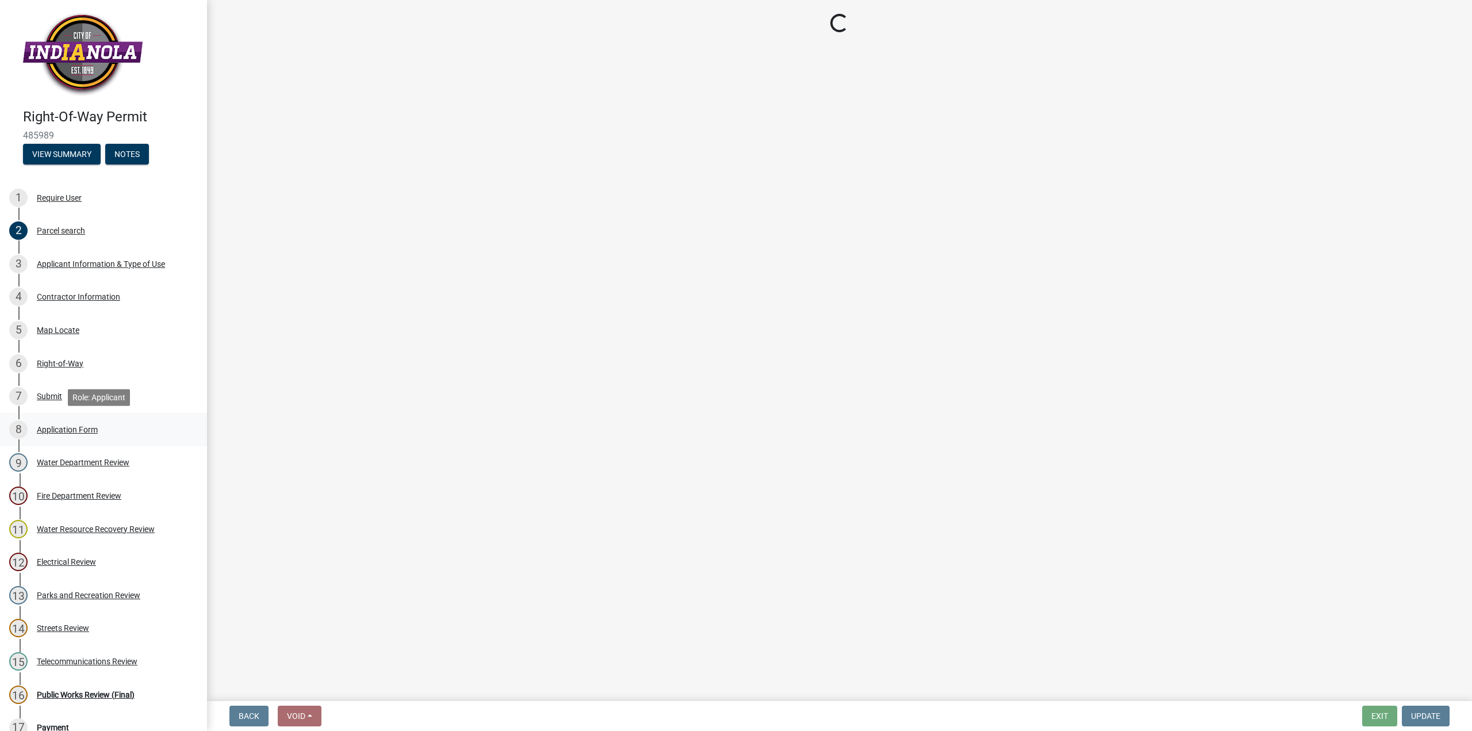
click at [52, 431] on div "Application Form" at bounding box center [67, 429] width 61 height 8
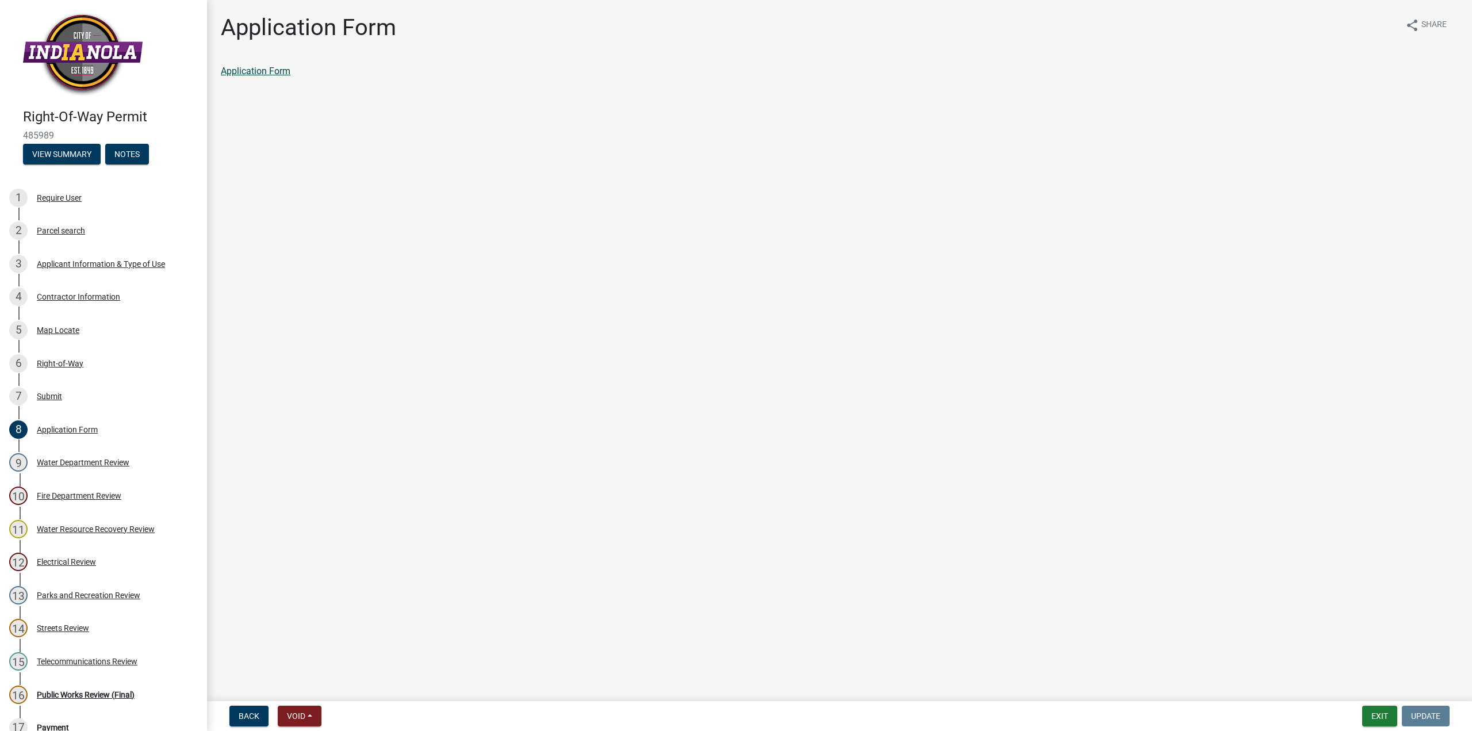
click at [263, 67] on link "Application Form" at bounding box center [256, 71] width 70 height 11
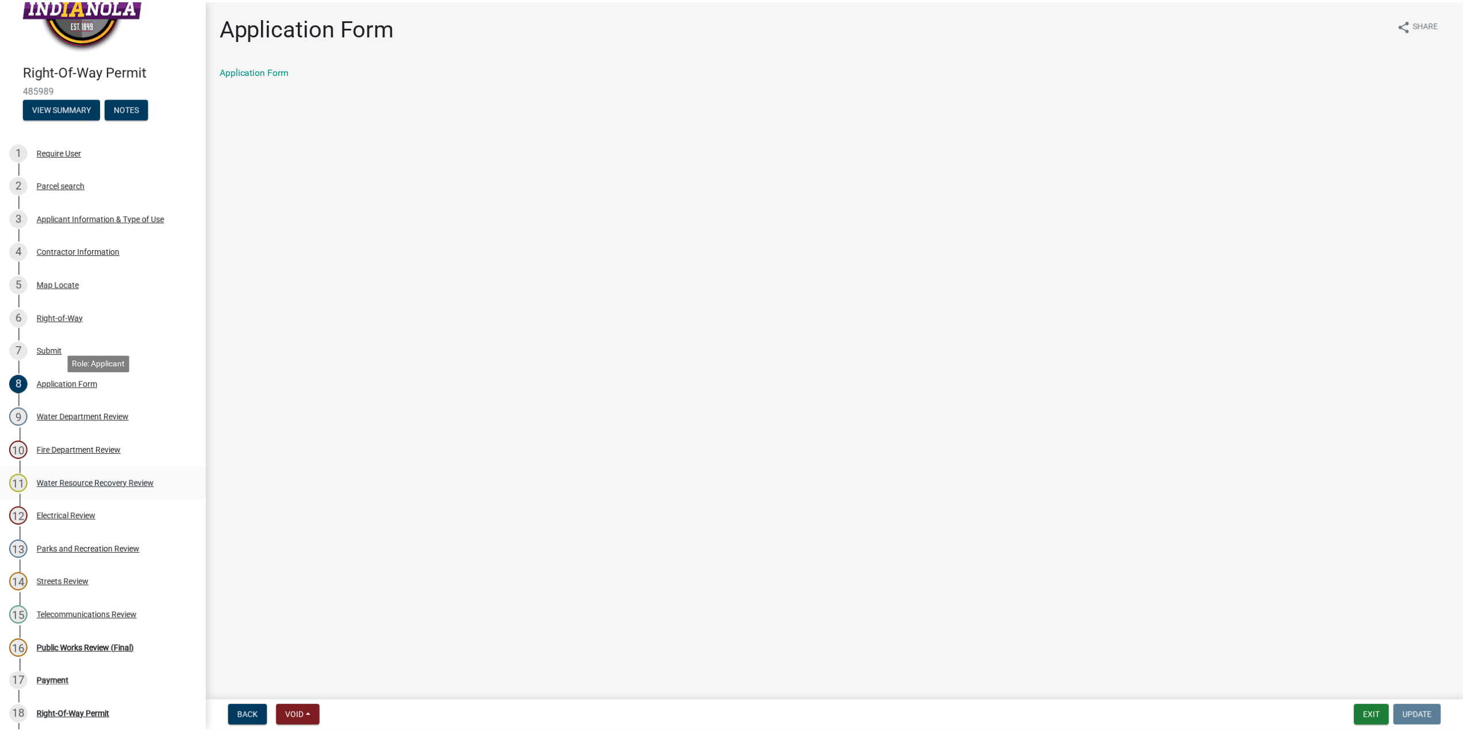
scroll to position [115, 0]
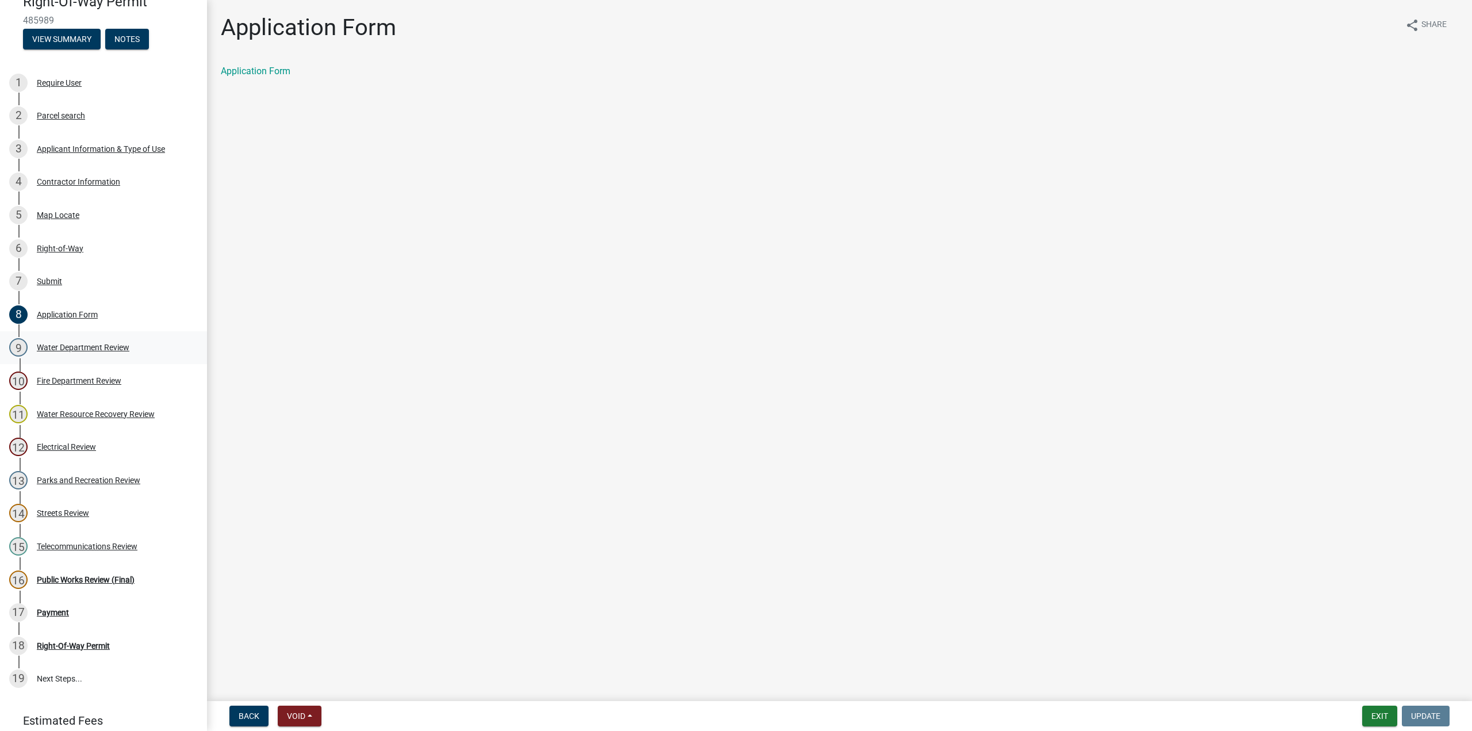
click at [73, 343] on div "Water Department Review" at bounding box center [83, 347] width 93 height 8
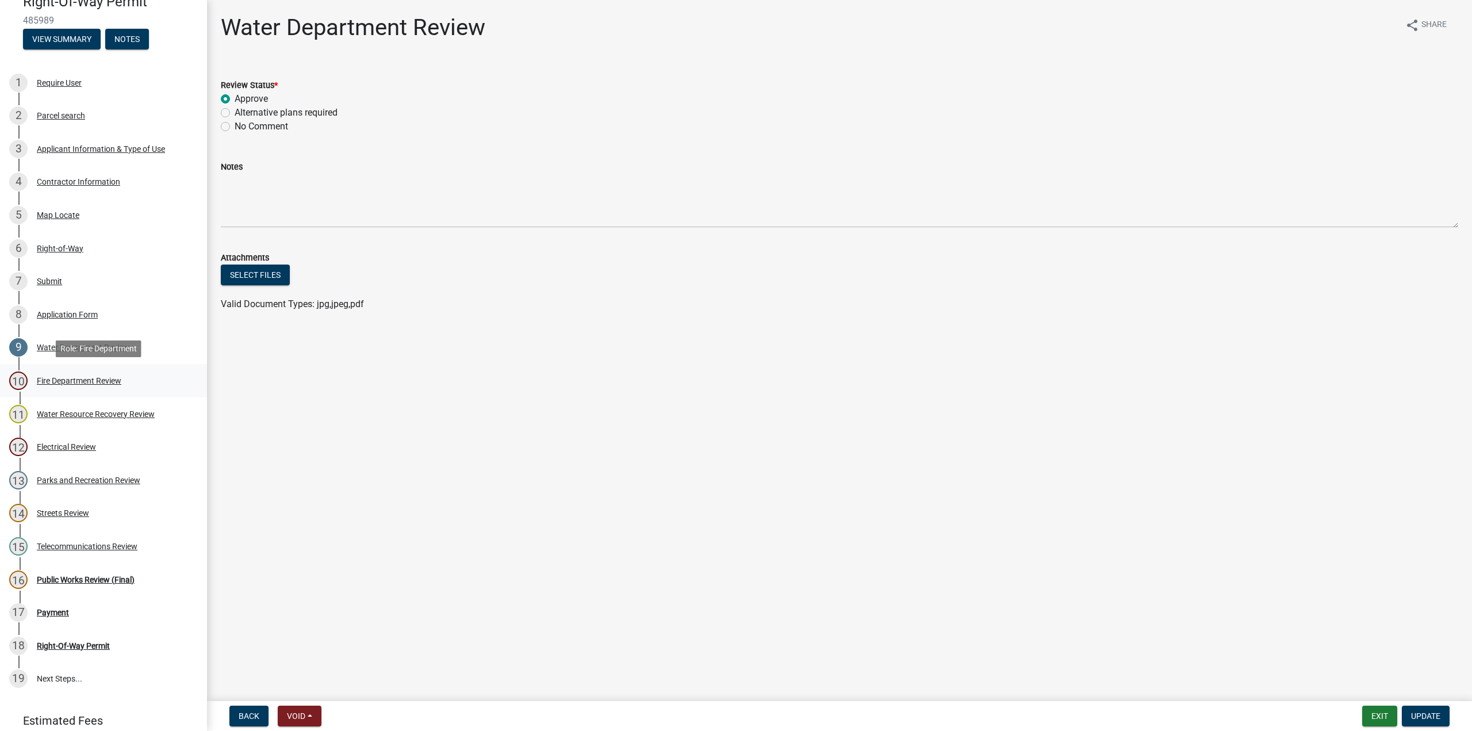
click at [85, 382] on div "Fire Department Review" at bounding box center [79, 381] width 85 height 8
click at [86, 424] on link "11 Water Resource Recovery Review" at bounding box center [103, 413] width 207 height 33
click at [50, 443] on div "Electrical Review" at bounding box center [66, 447] width 59 height 8
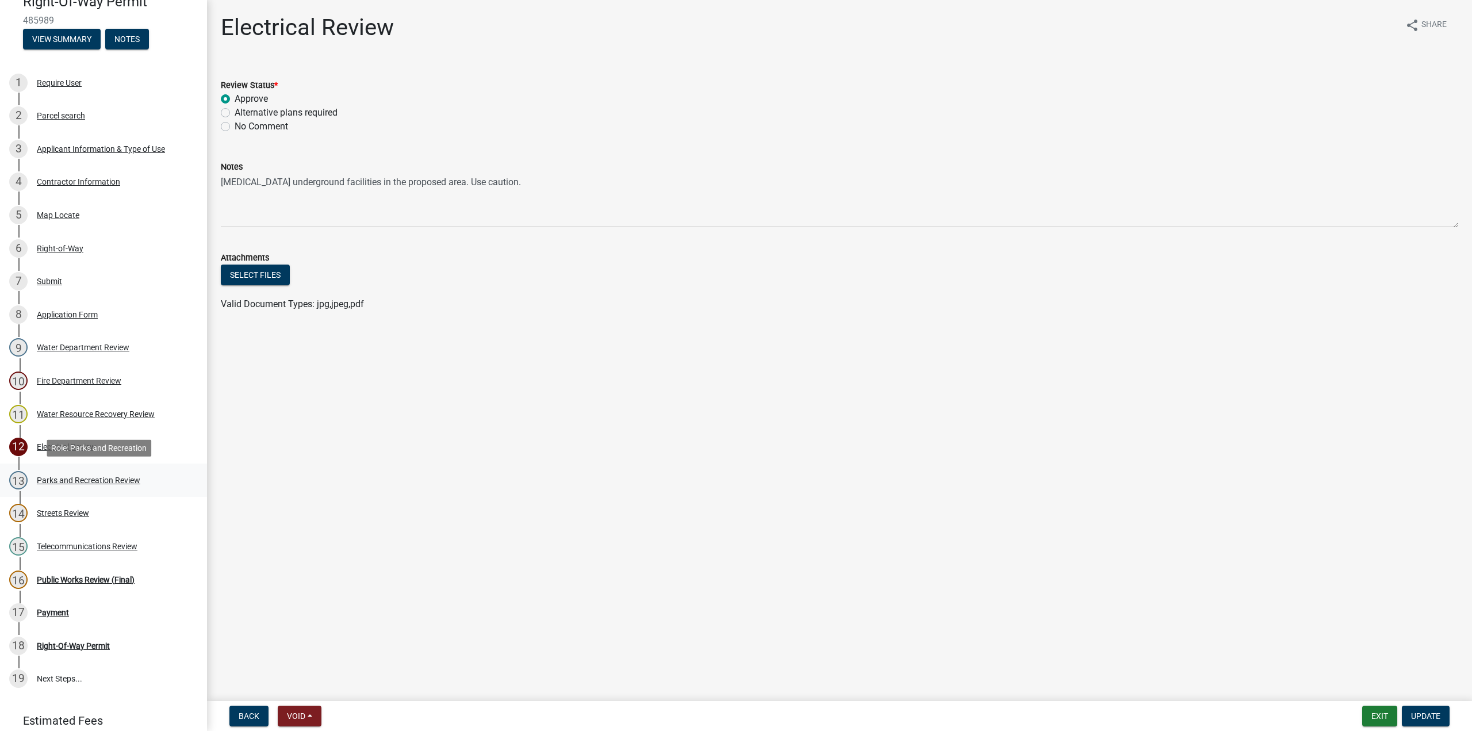
click at [74, 485] on div "13 Parks and Recreation Review" at bounding box center [98, 480] width 179 height 18
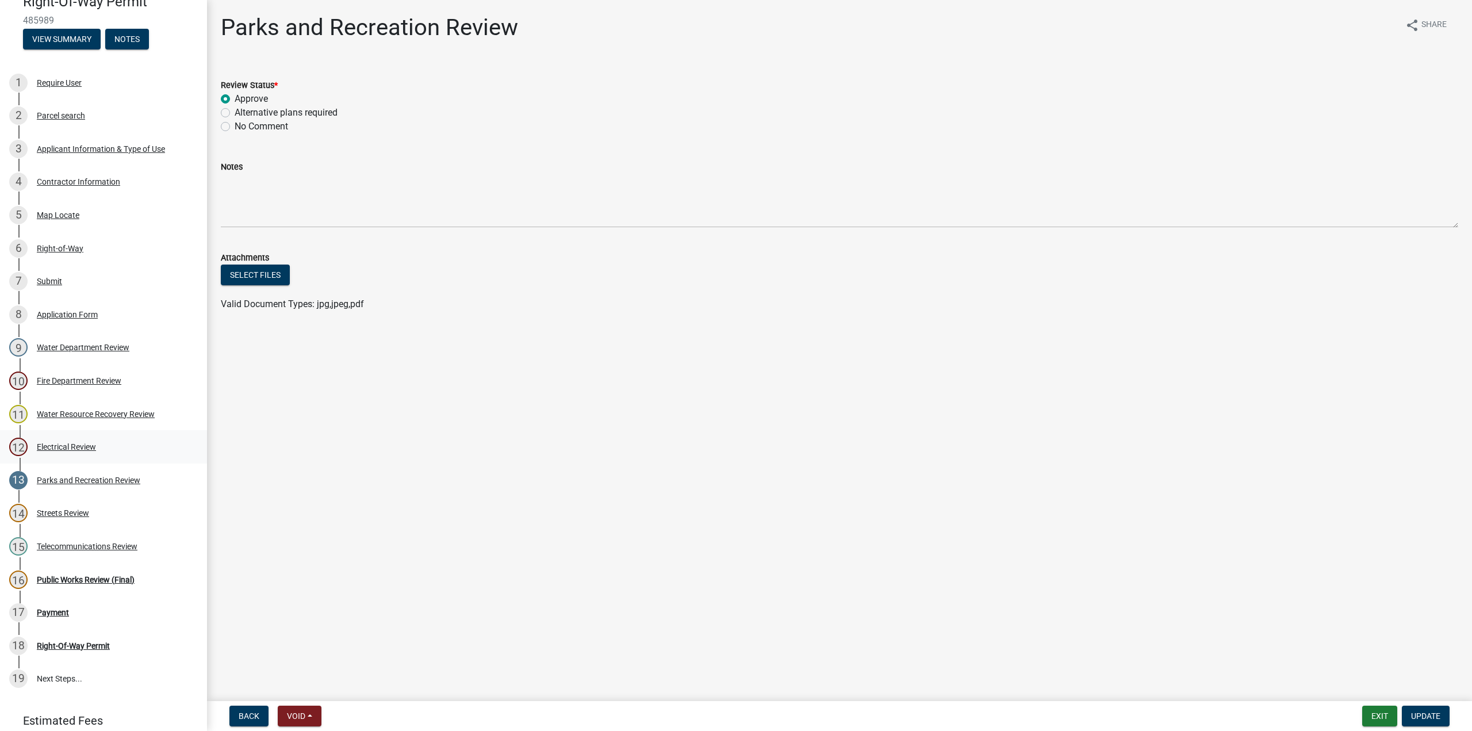
click at [69, 446] on div "Electrical Review" at bounding box center [66, 447] width 59 height 8
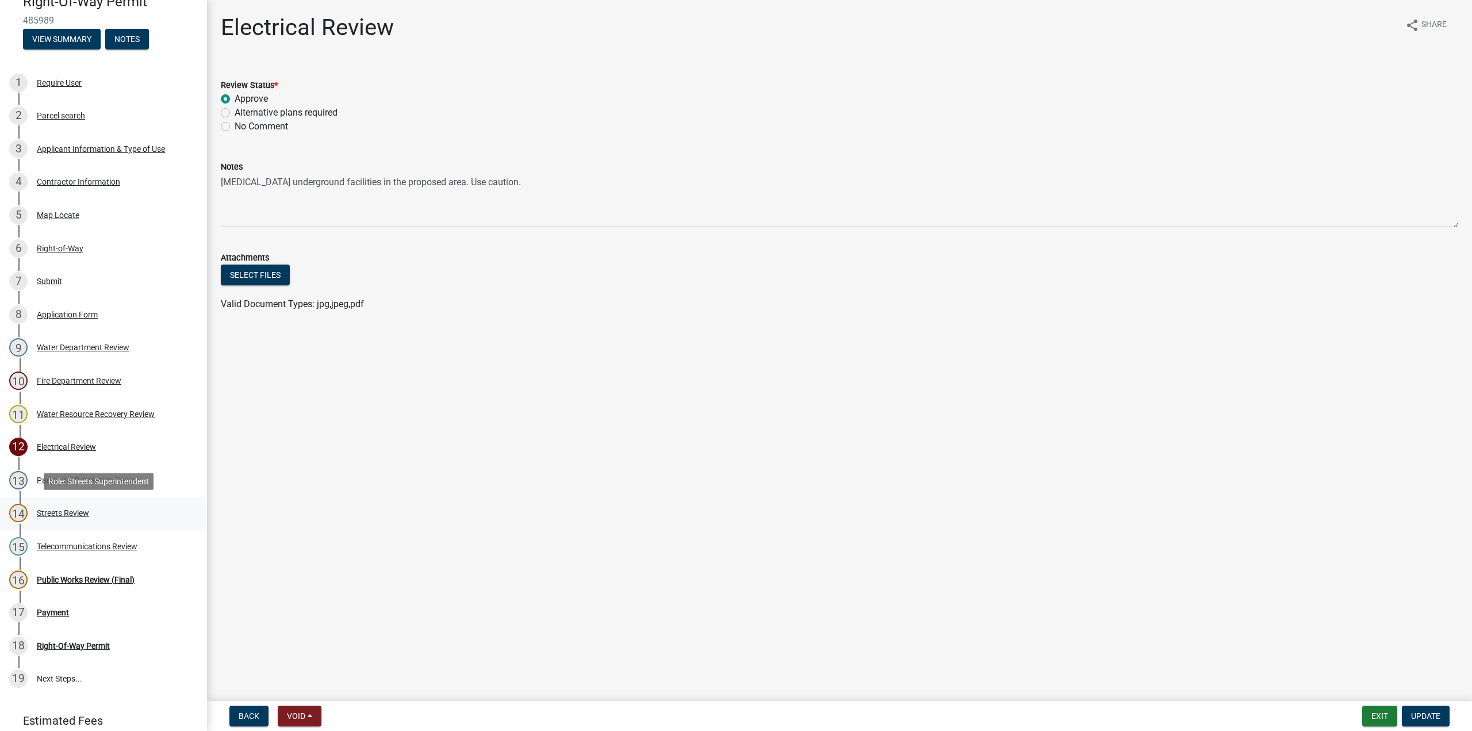
click at [61, 524] on link "14 Streets Review" at bounding box center [103, 513] width 207 height 33
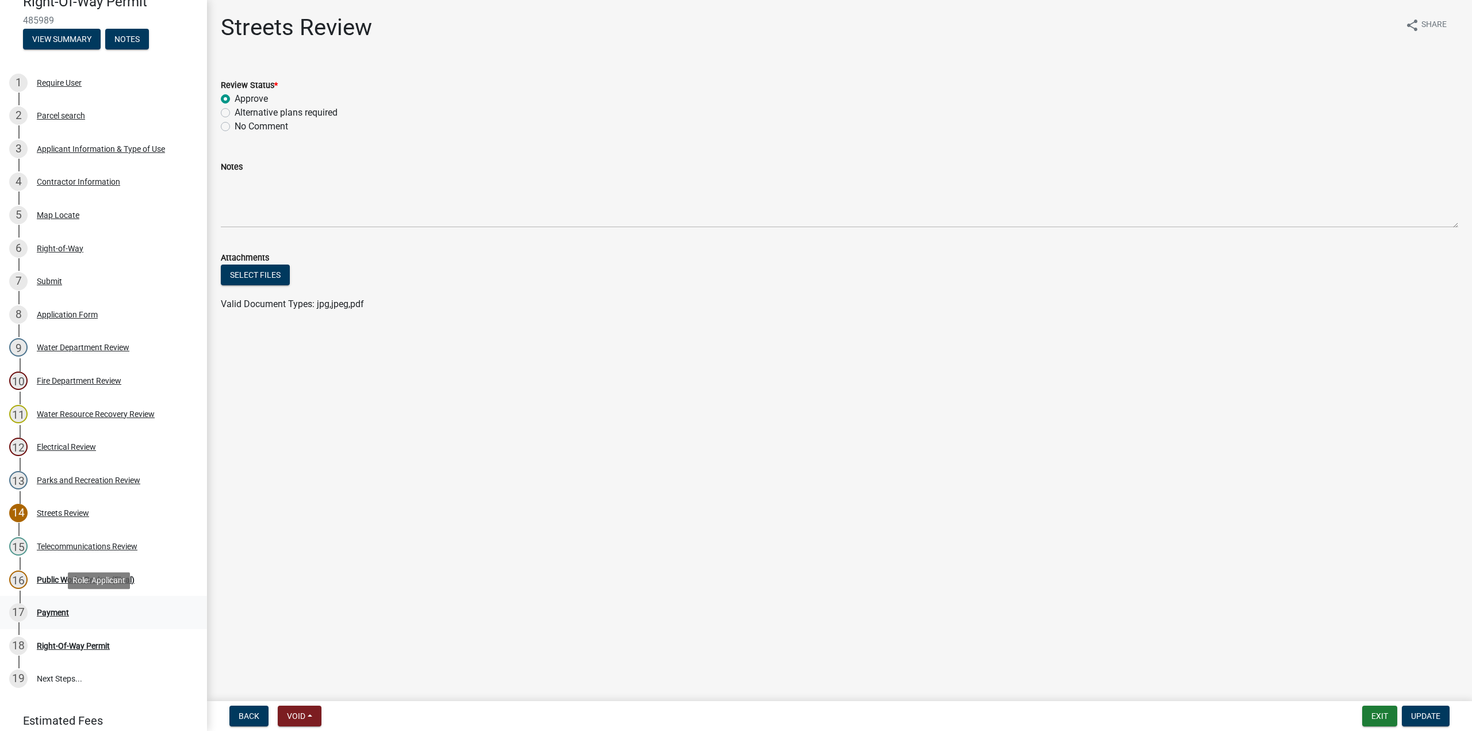
click at [92, 595] on link "16 Public Works Review (Final)" at bounding box center [103, 579] width 207 height 33
click at [235, 95] on label "Approve" at bounding box center [251, 99] width 33 height 14
click at [235, 95] on input "Approve" at bounding box center [238, 95] width 7 height 7
radio input "true"
click at [1425, 718] on span "Next" at bounding box center [1430, 715] width 20 height 9
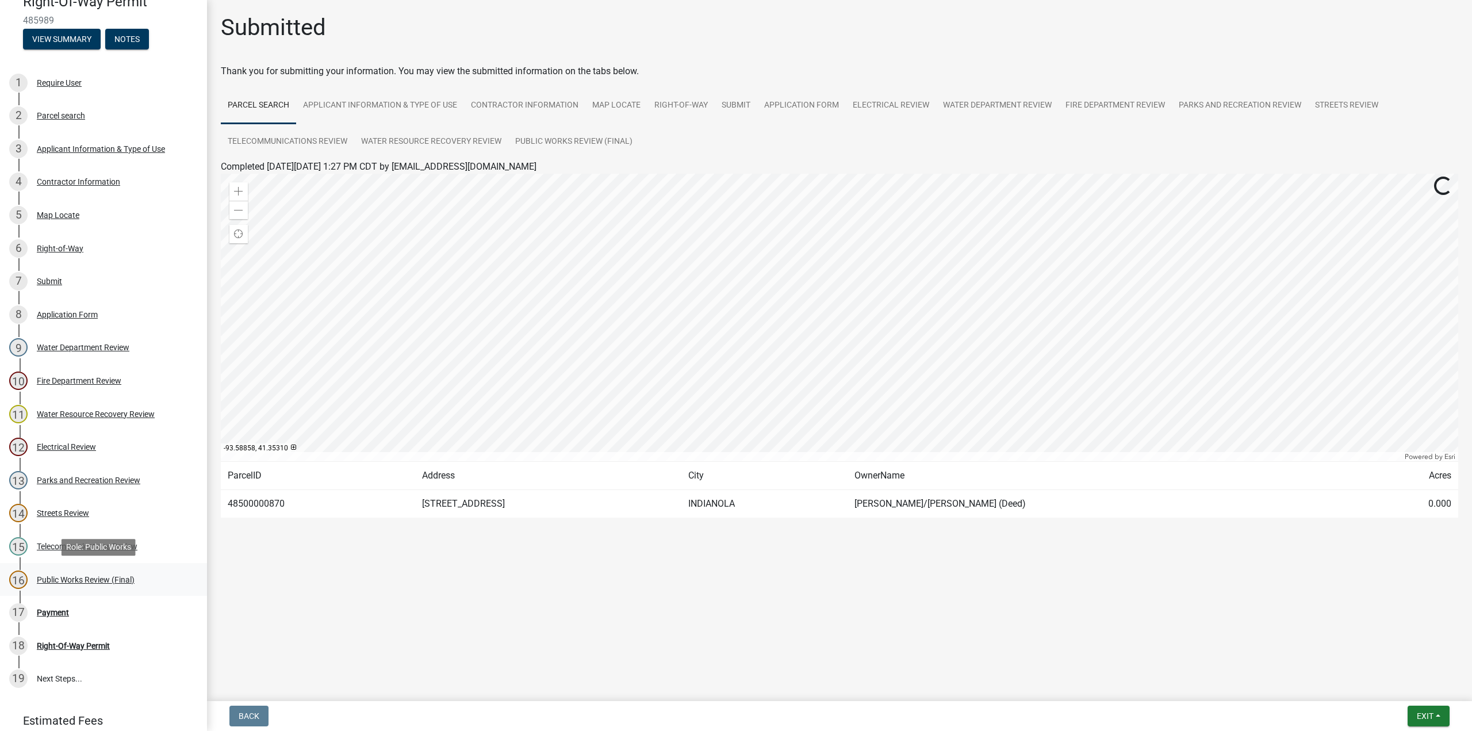
click at [46, 580] on div "Public Works Review (Final)" at bounding box center [86, 580] width 98 height 8
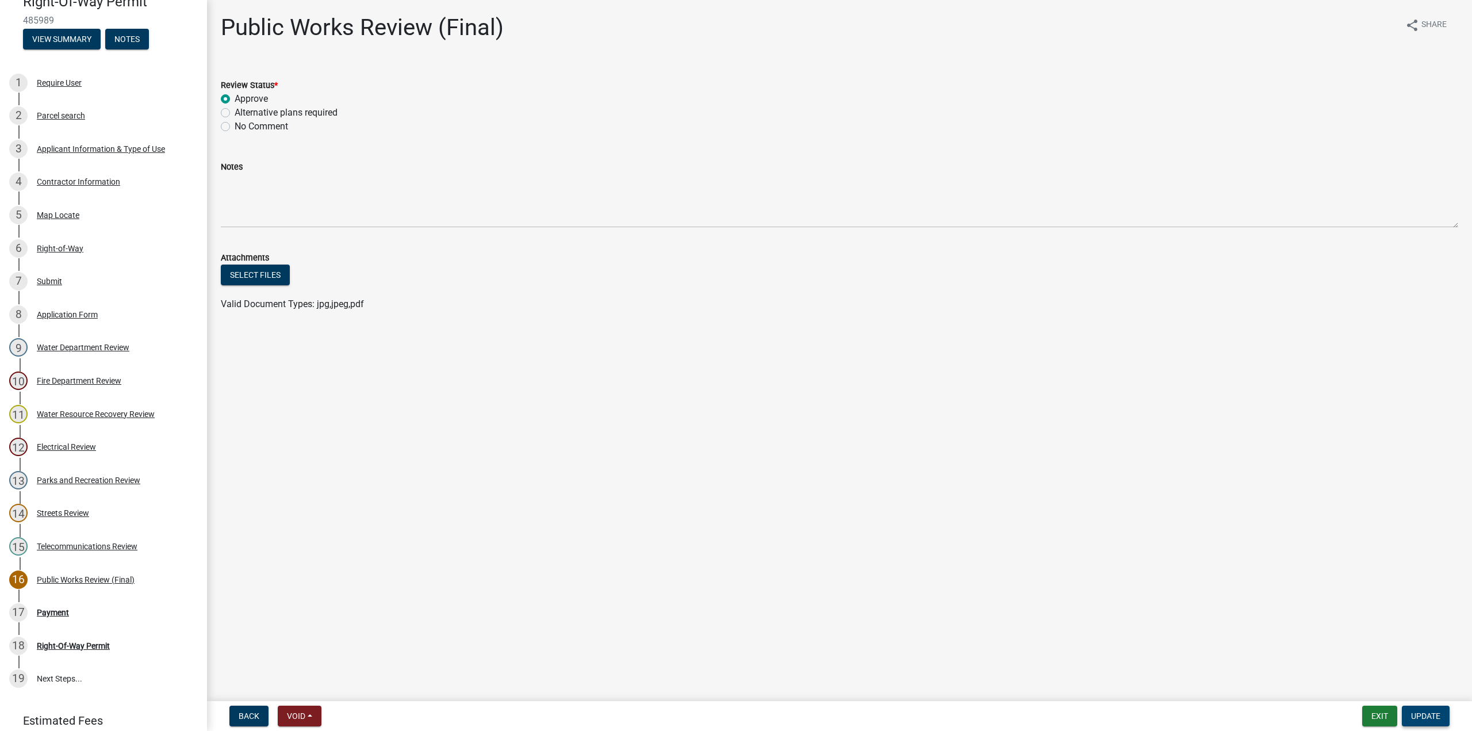
click at [1431, 710] on button "Update" at bounding box center [1426, 715] width 48 height 21
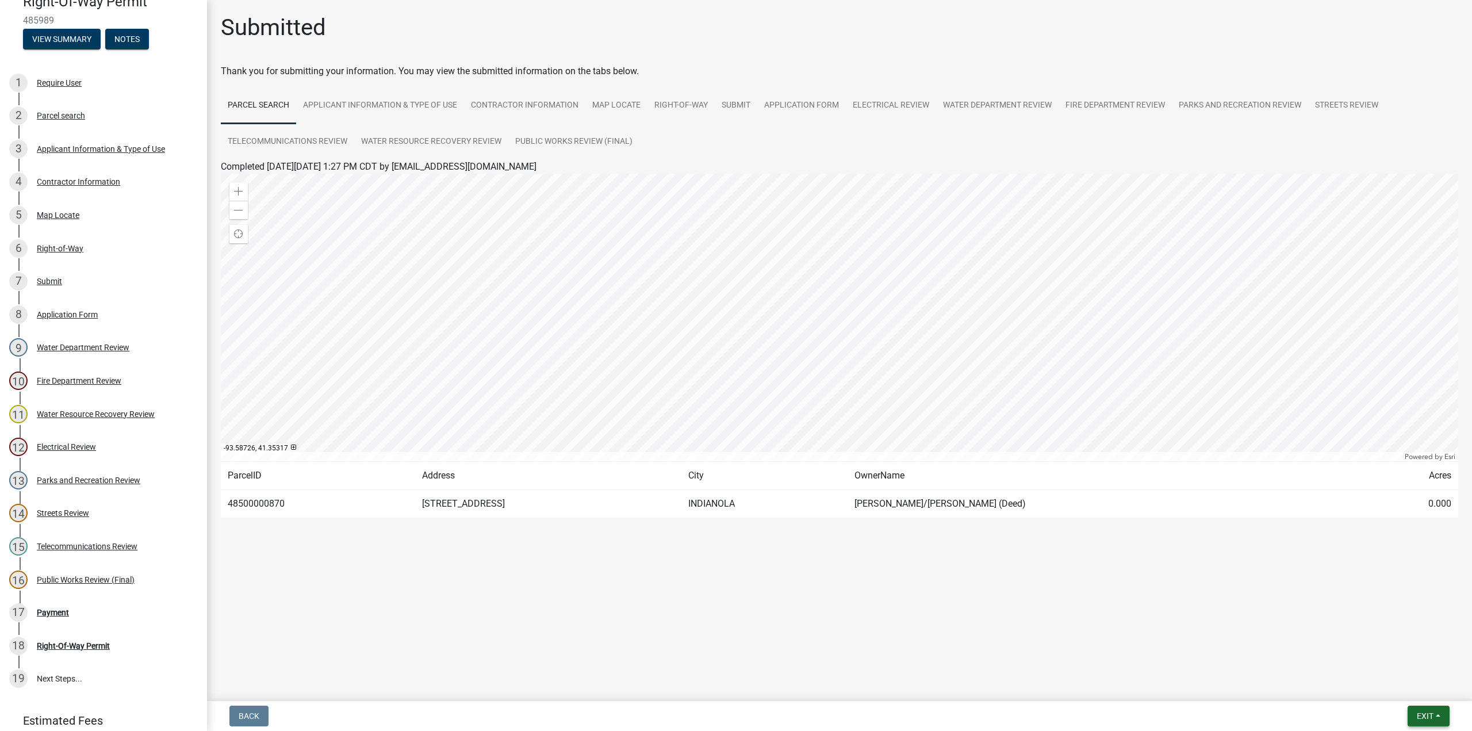
click at [1424, 716] on span "Exit" at bounding box center [1425, 715] width 17 height 9
click at [1381, 692] on button "Save & Exit" at bounding box center [1404, 686] width 92 height 28
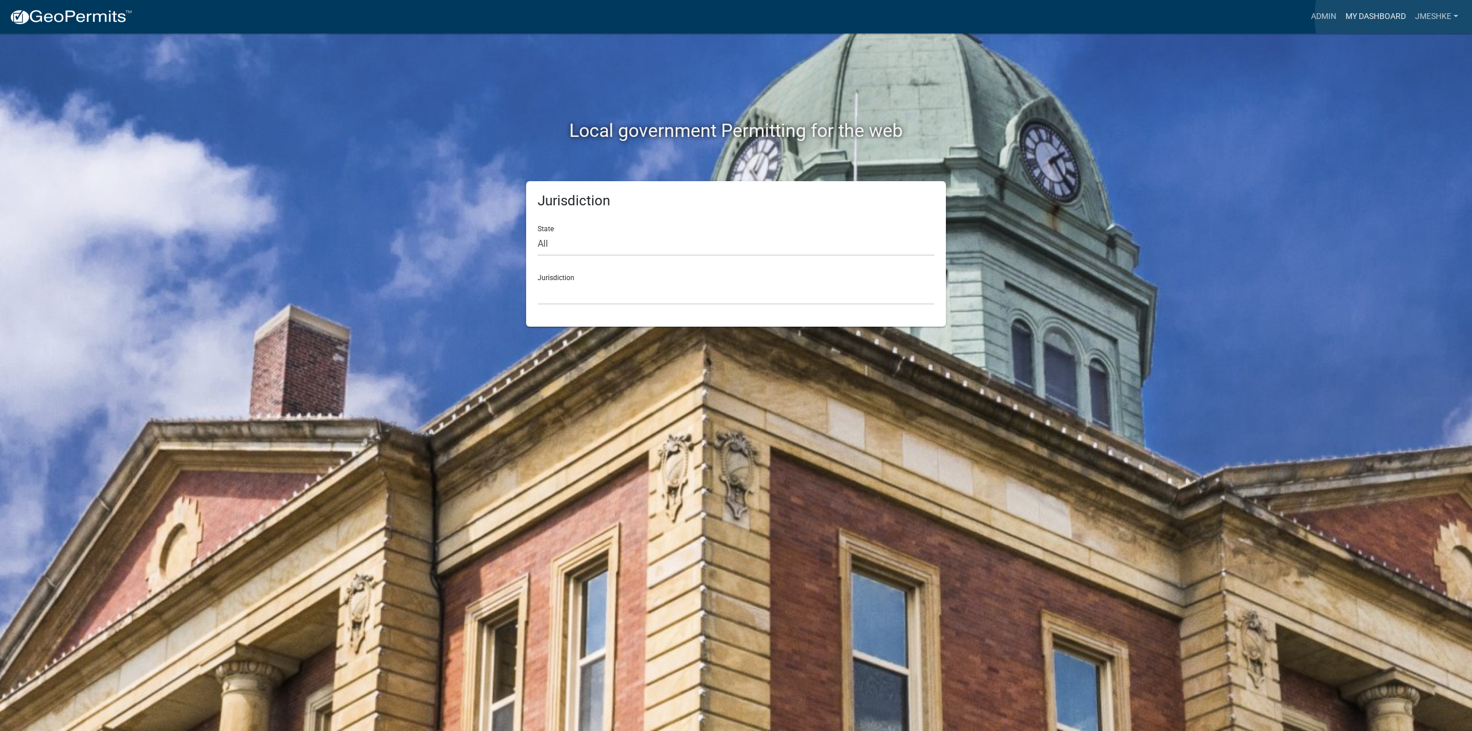
click at [1402, 17] on link "My Dashboard" at bounding box center [1376, 17] width 70 height 22
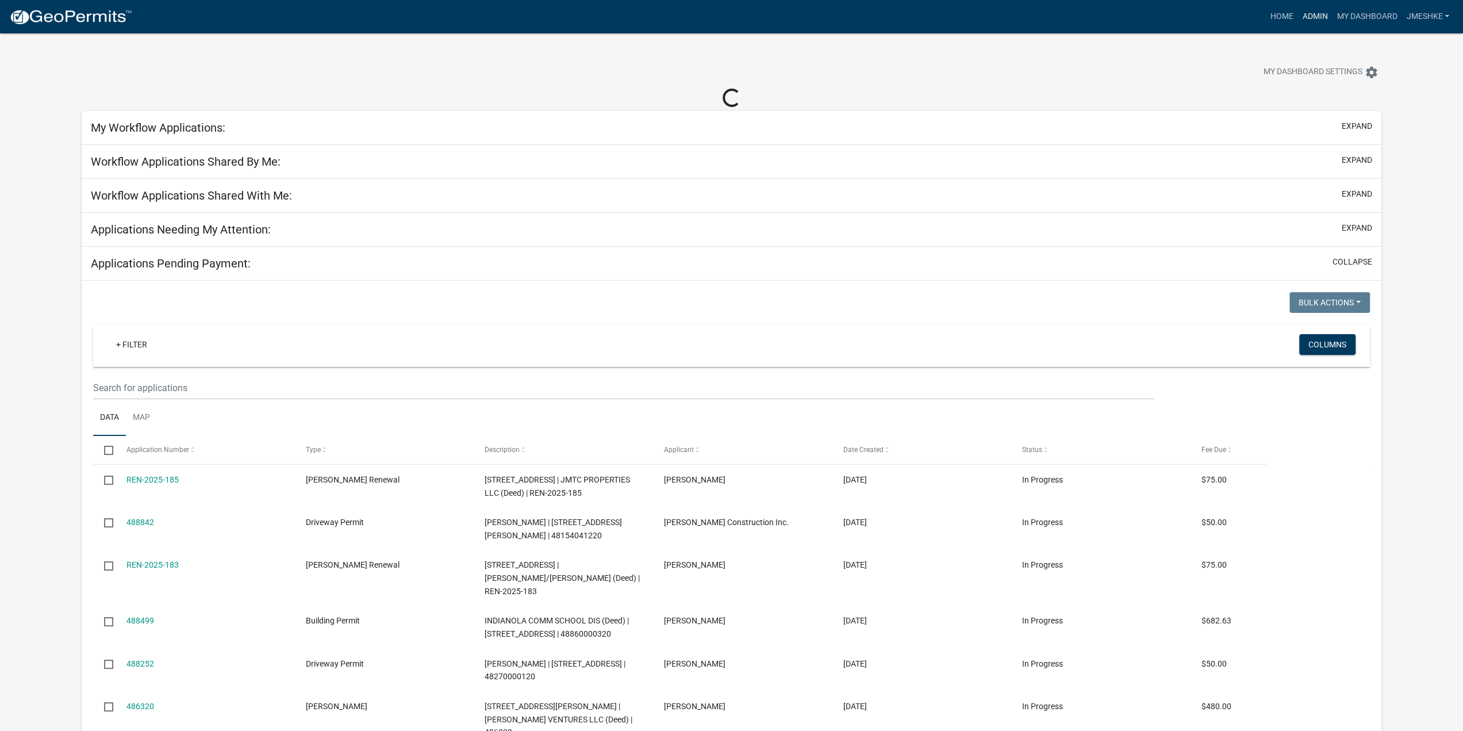
click at [1301, 17] on link "Admin" at bounding box center [1315, 17] width 34 height 22
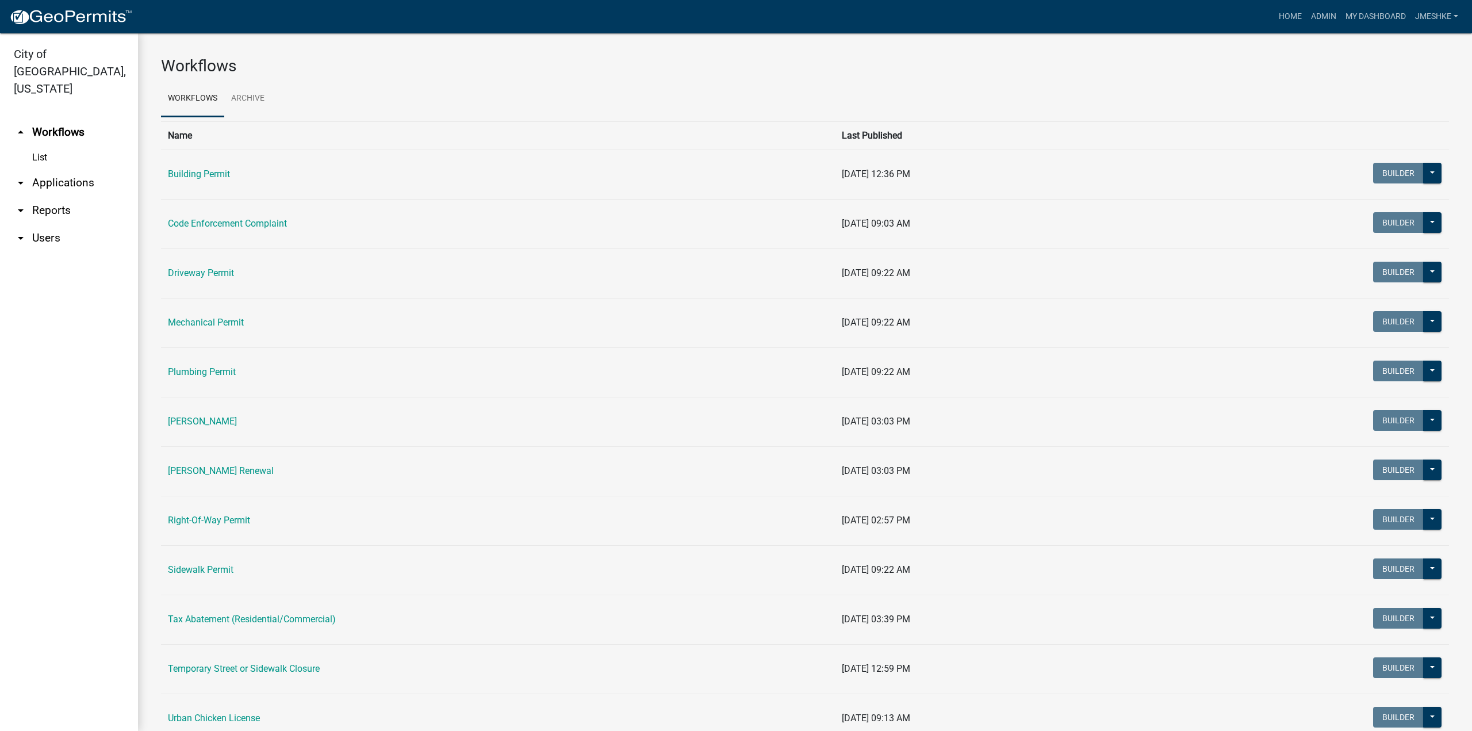
scroll to position [41, 0]
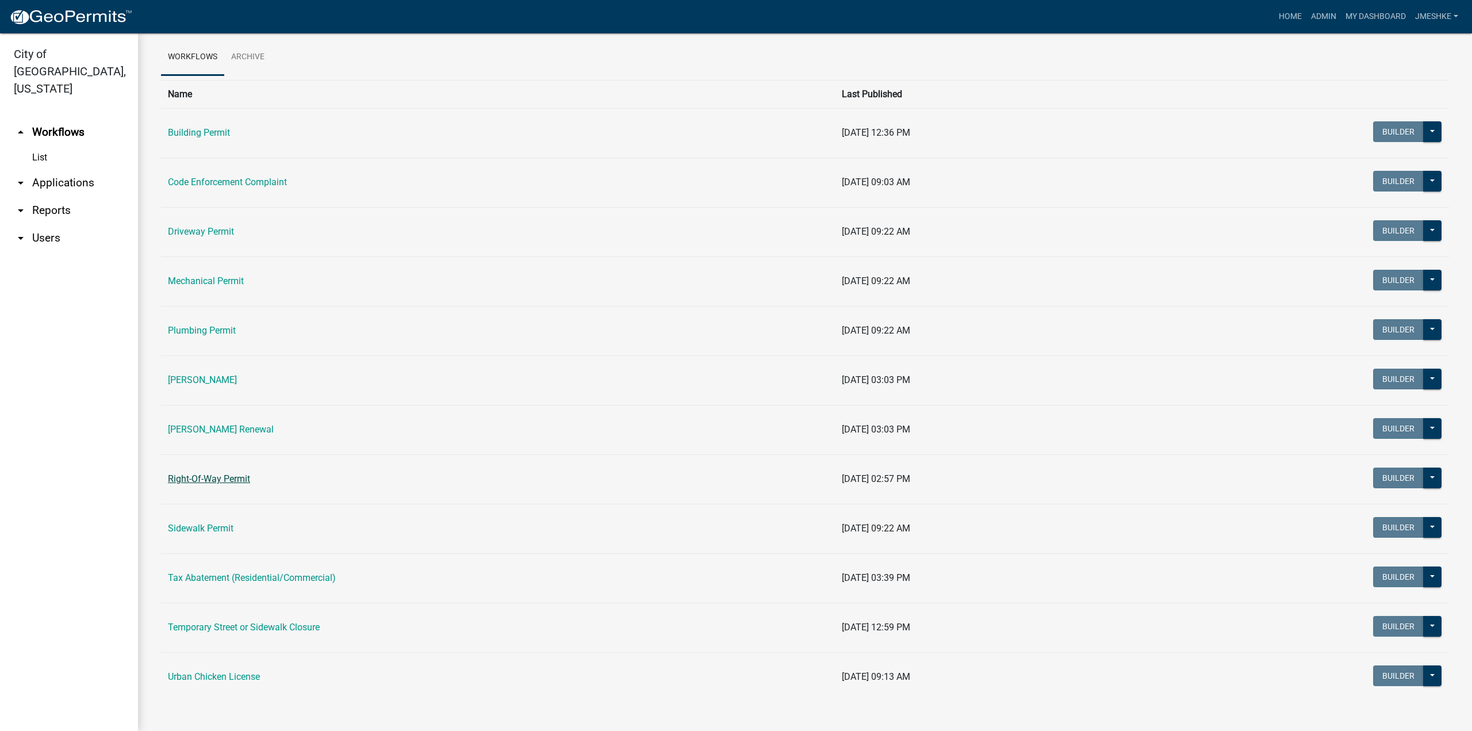
click at [221, 478] on link "Right-Of-Way Permit" at bounding box center [209, 478] width 82 height 11
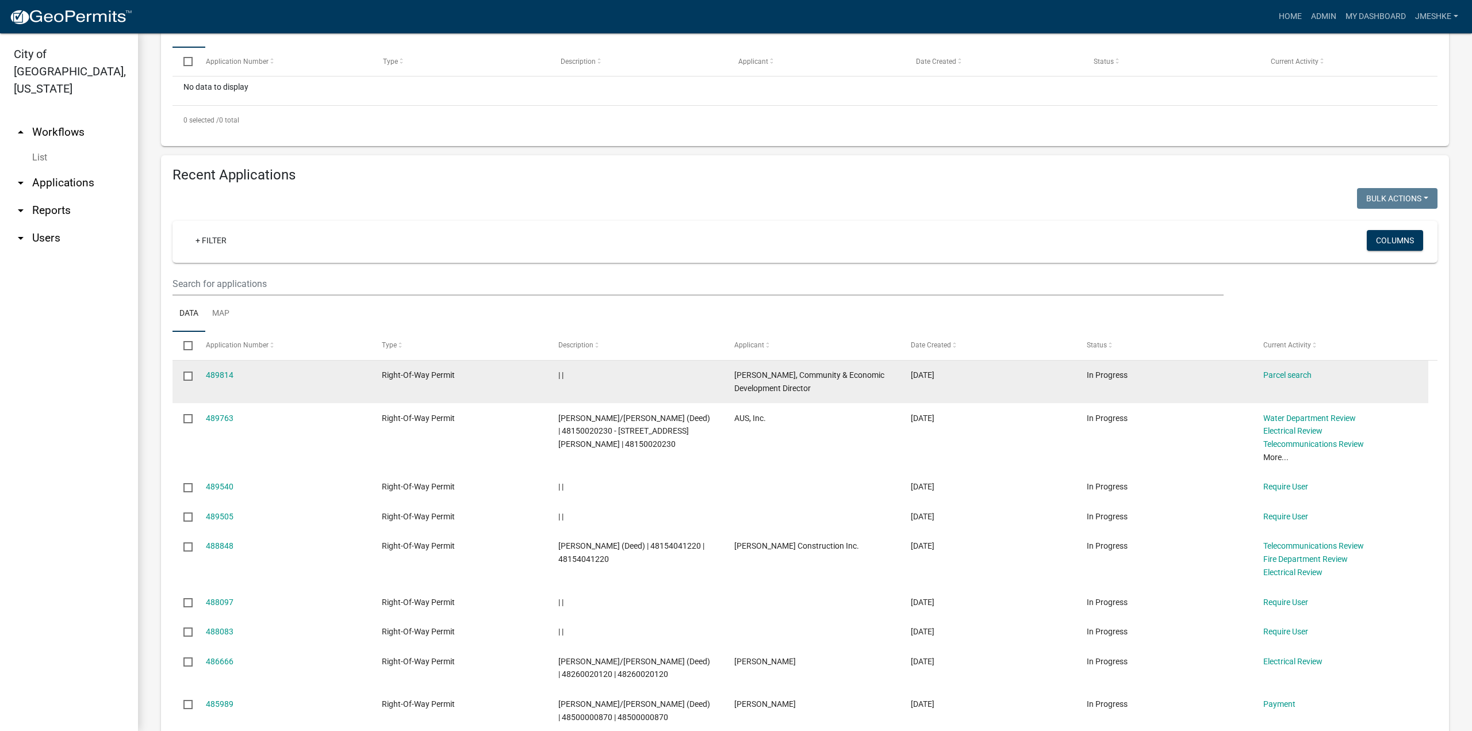
scroll to position [287, 0]
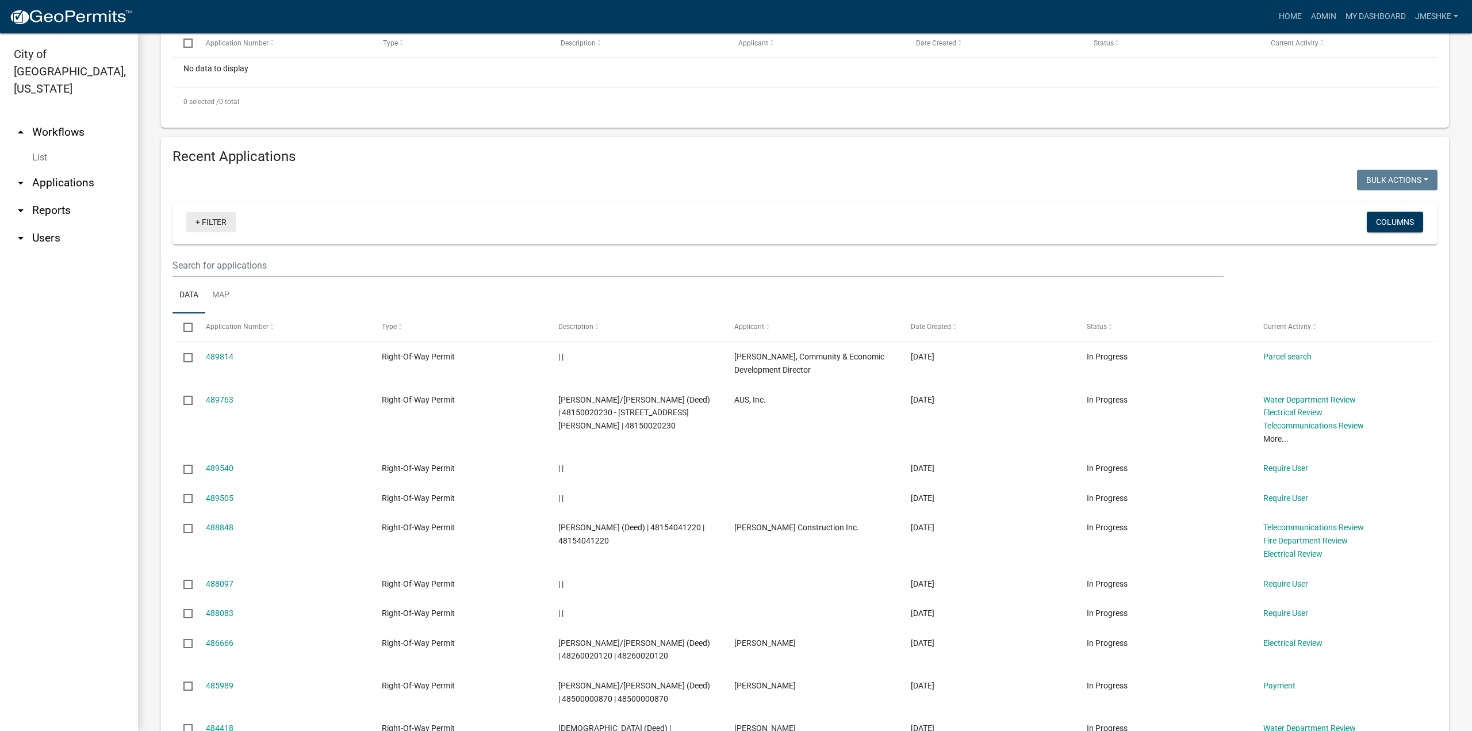
click at [224, 232] on link "+ Filter" at bounding box center [210, 222] width 49 height 21
click at [264, 235] on div "+ Filter" at bounding box center [596, 224] width 837 height 24
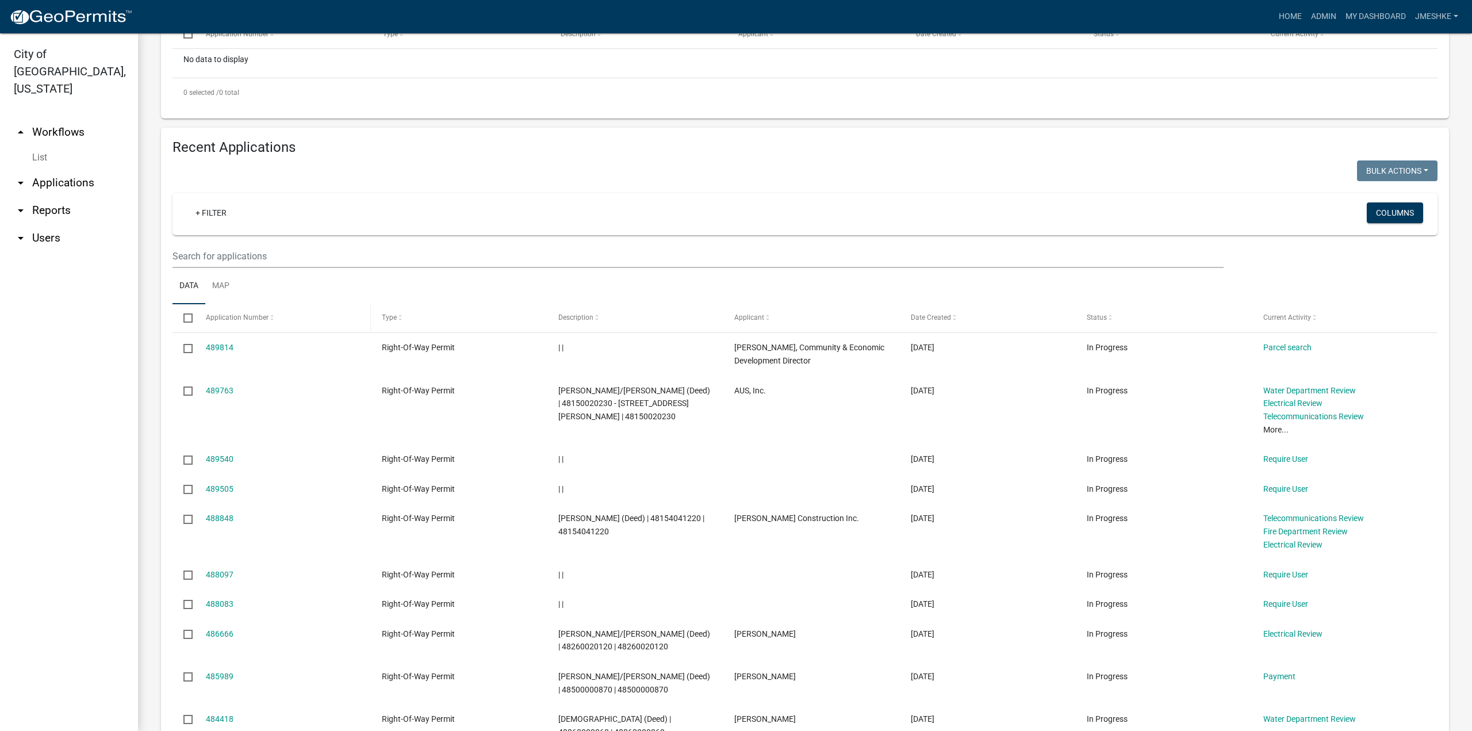
scroll to position [230, 0]
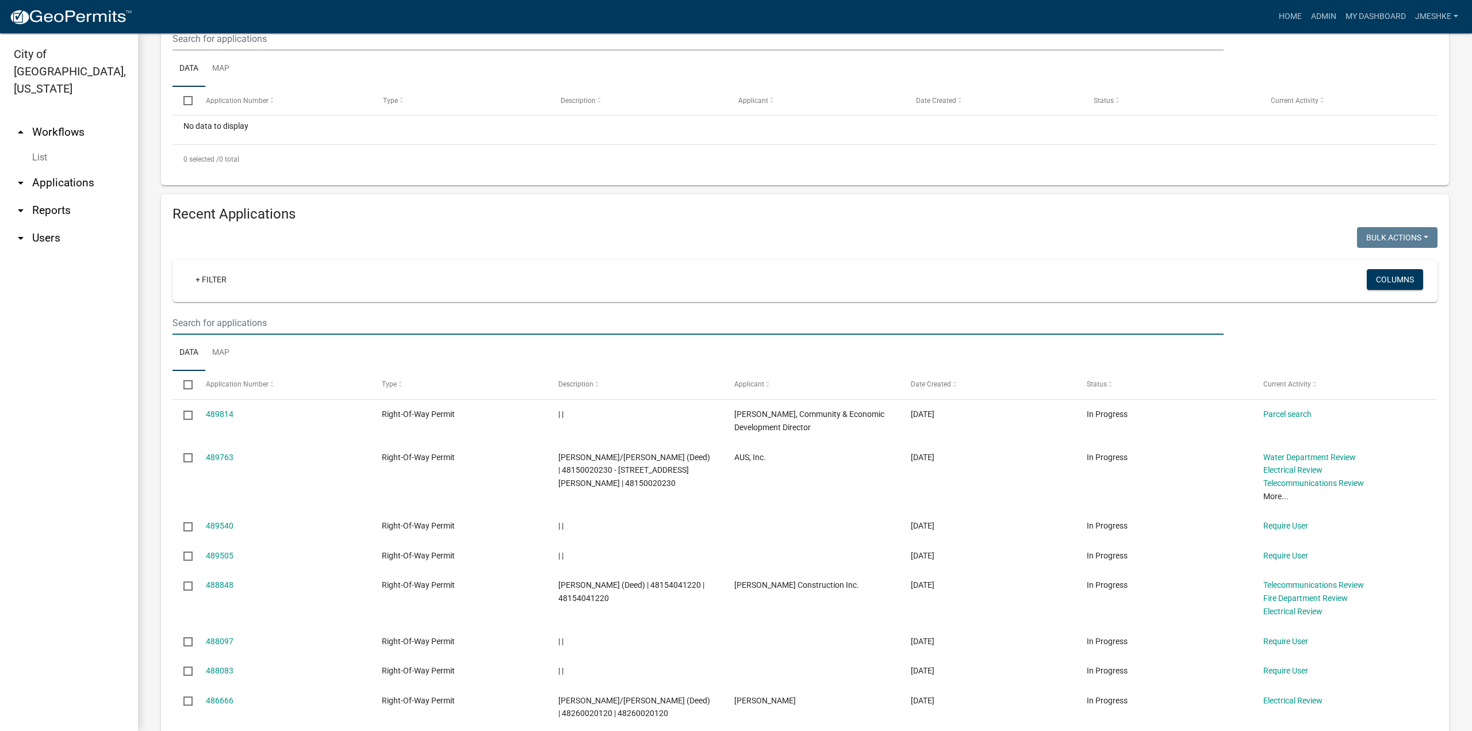
click at [250, 335] on input "text" at bounding box center [697, 323] width 1051 height 24
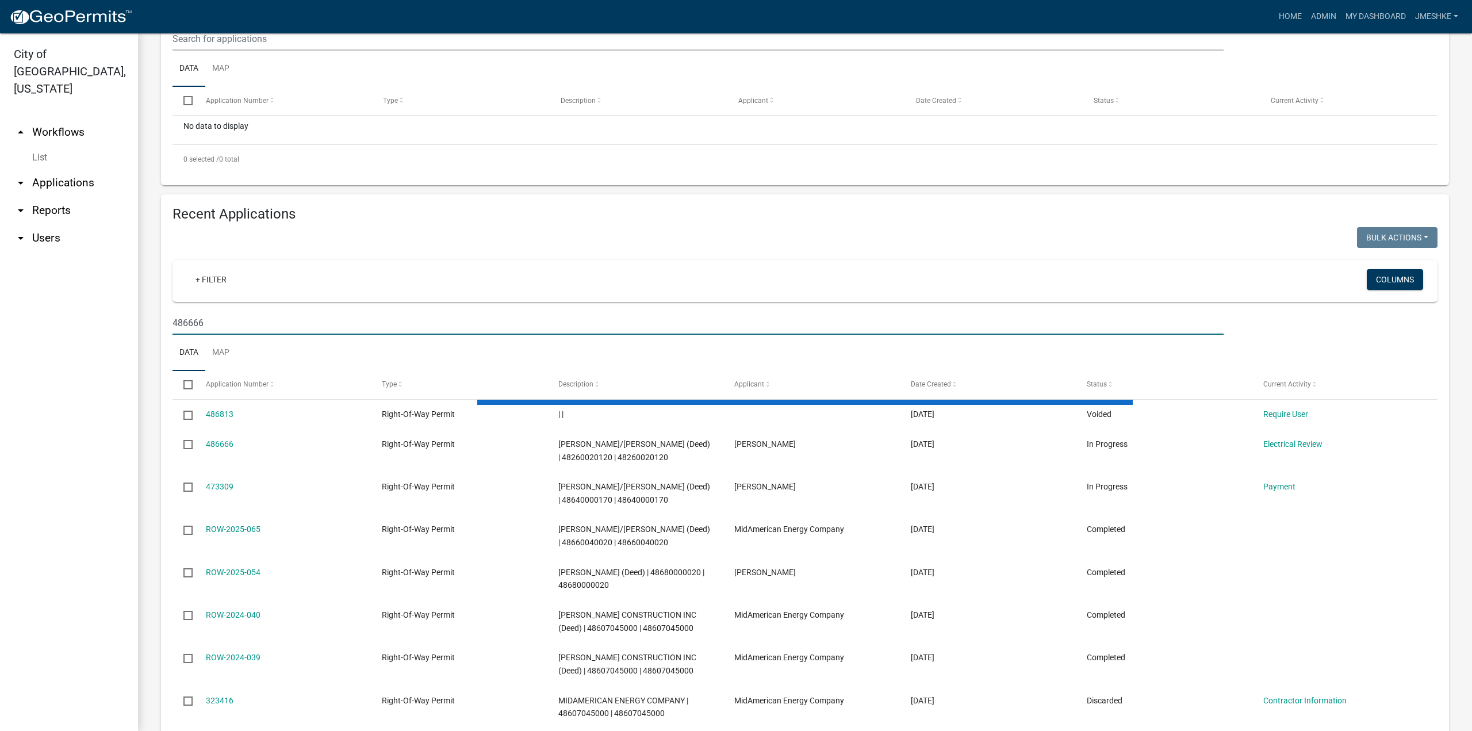
scroll to position [46, 0]
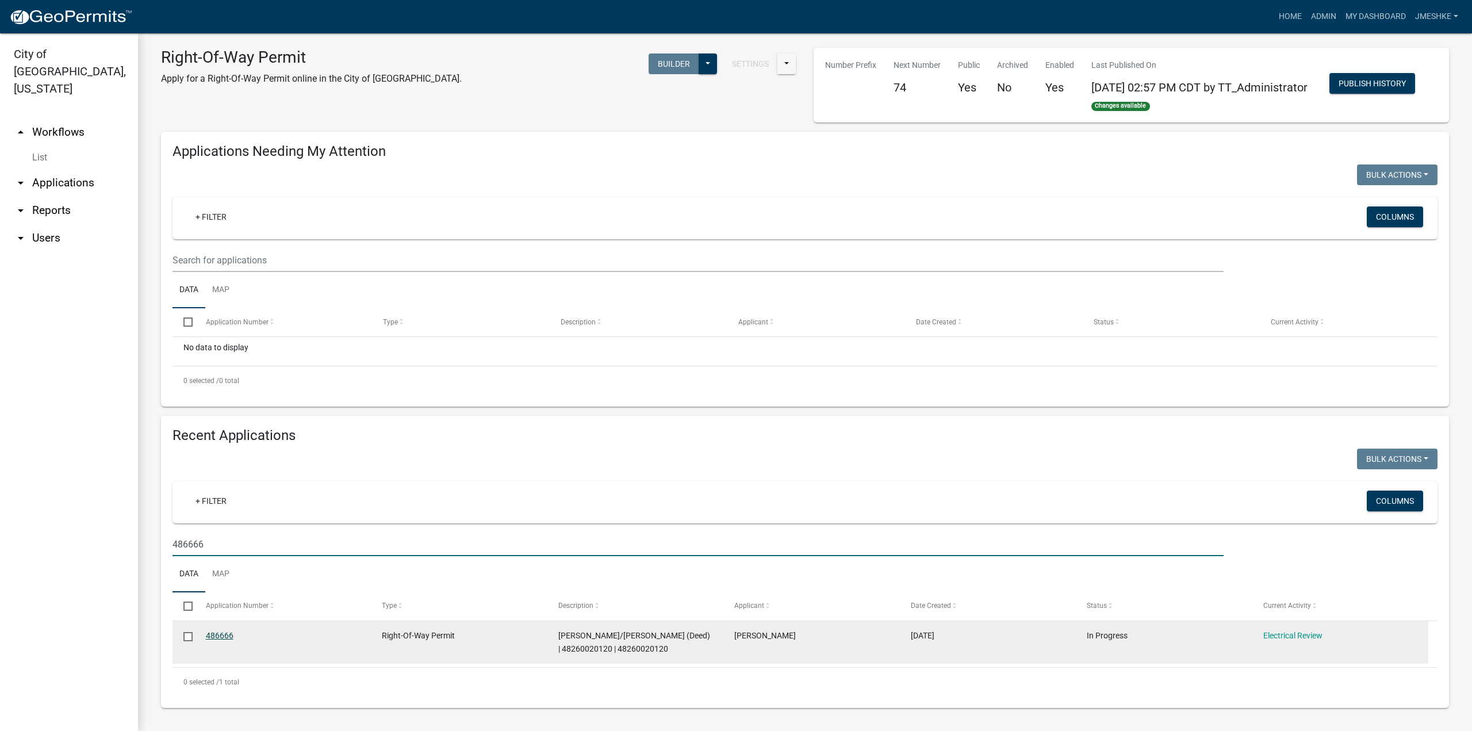
type input "486666"
click at [215, 639] on link "486666" at bounding box center [220, 635] width 28 height 9
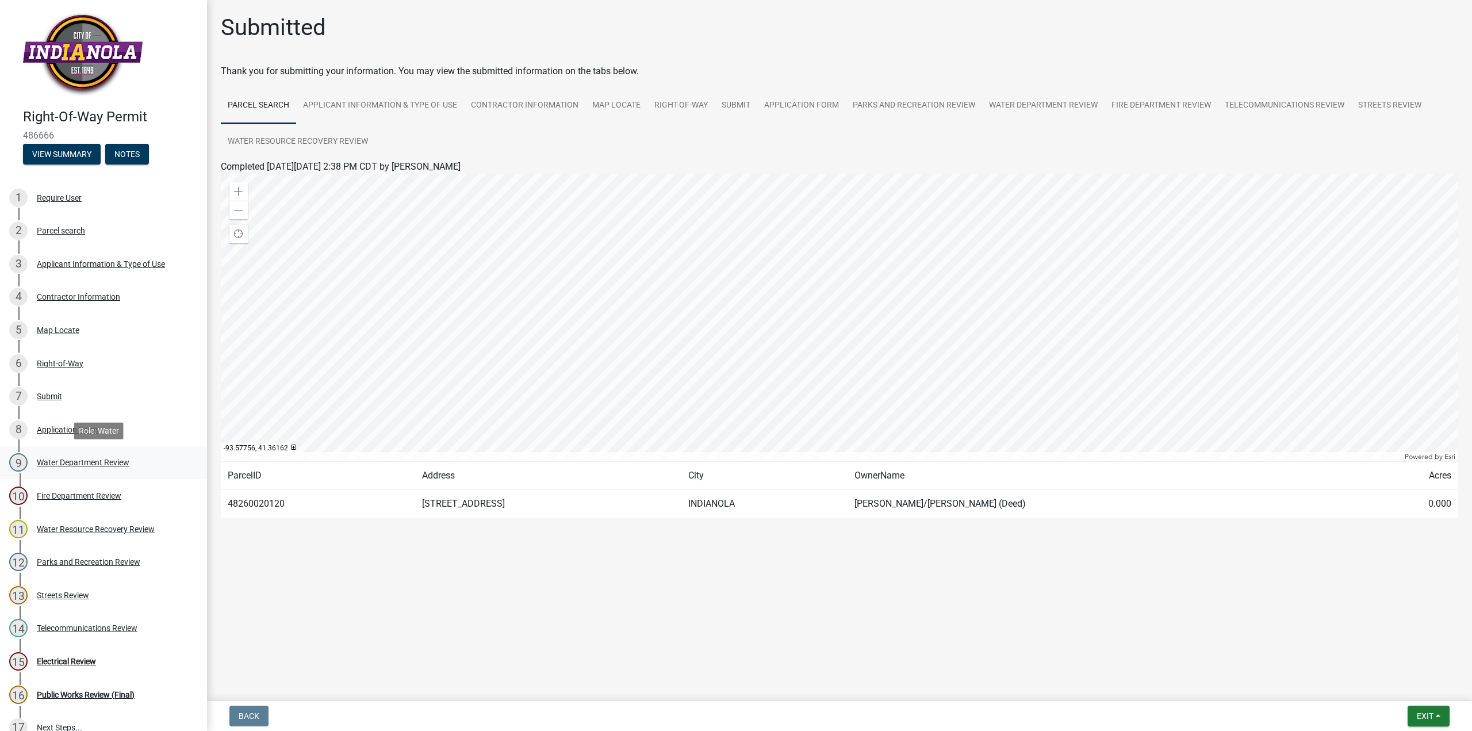
click at [75, 461] on div "Water Department Review" at bounding box center [83, 462] width 93 height 8
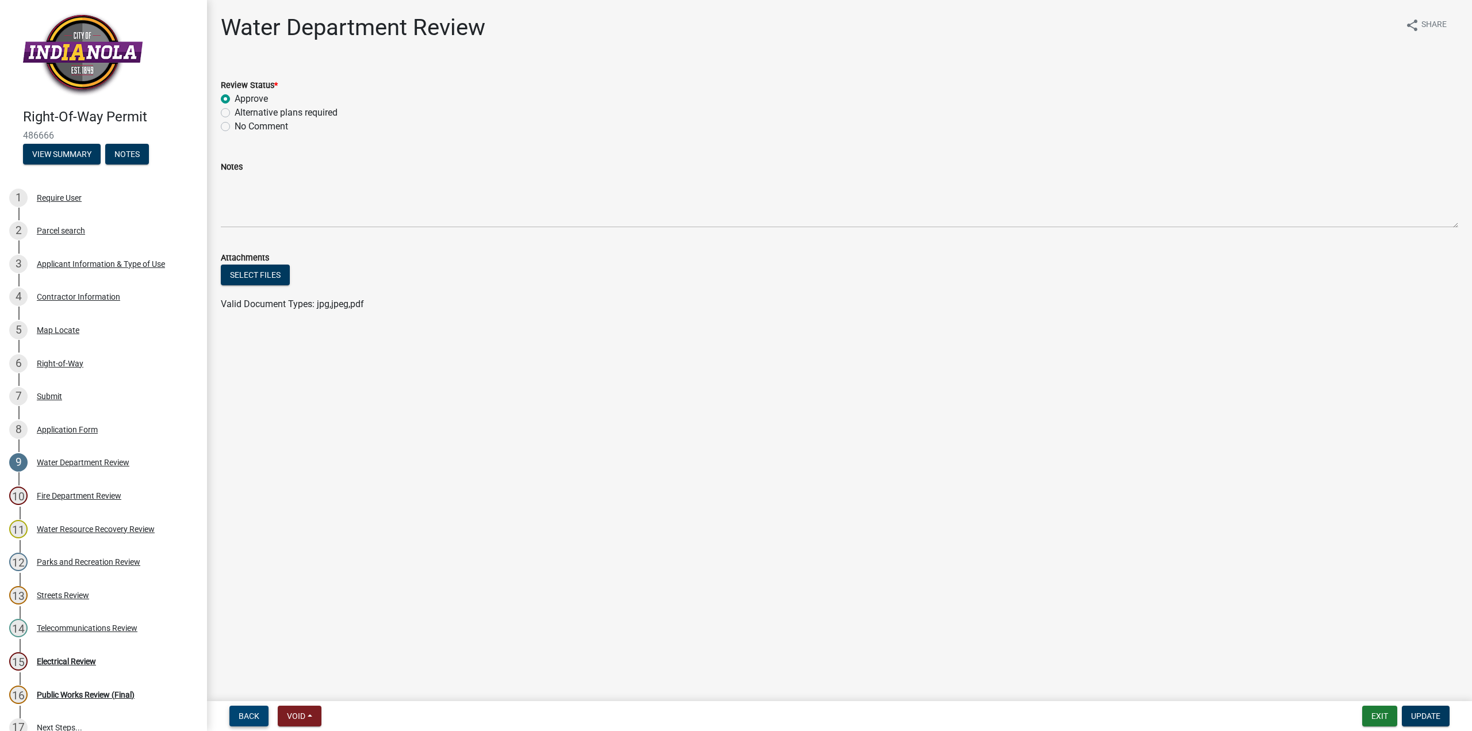
click at [262, 716] on button "Back" at bounding box center [248, 715] width 39 height 21
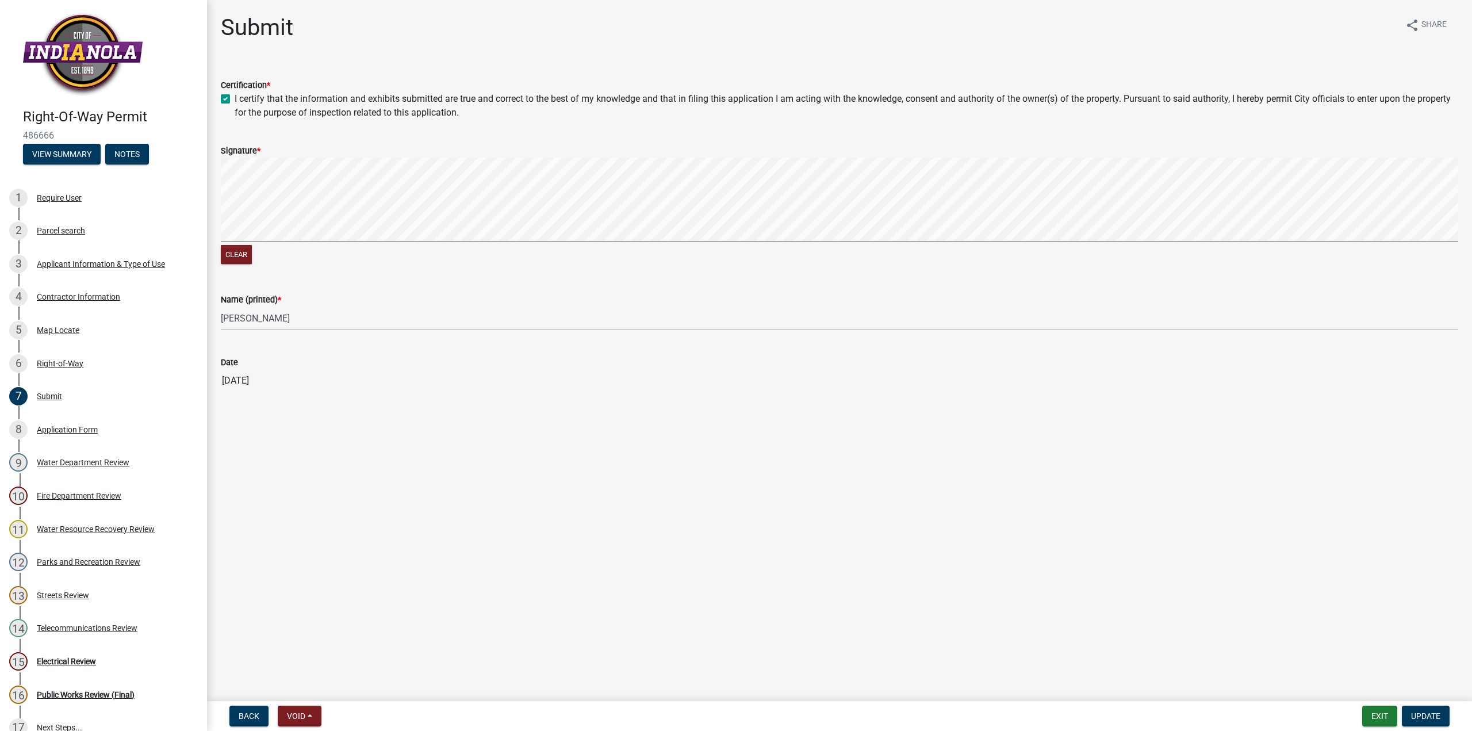
click at [1361, 714] on div "Back Void Withdraw Lock Expire Void Exit Update" at bounding box center [839, 715] width 1247 height 21
click at [1366, 717] on button "Exit" at bounding box center [1379, 715] width 35 height 21
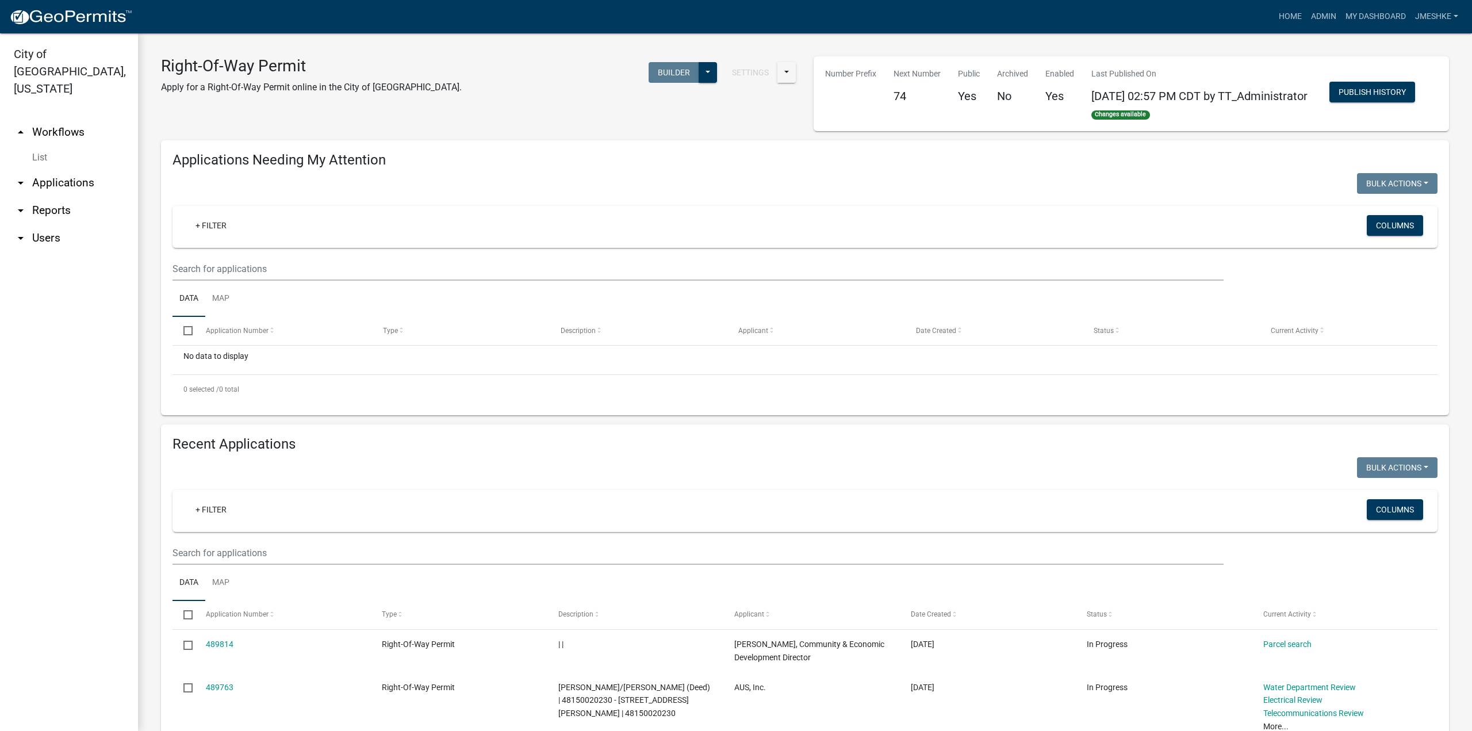
click at [471, 168] on h4 "Applications Needing My Attention" at bounding box center [804, 160] width 1265 height 17
click at [1290, 17] on link "Home" at bounding box center [1290, 17] width 32 height 22
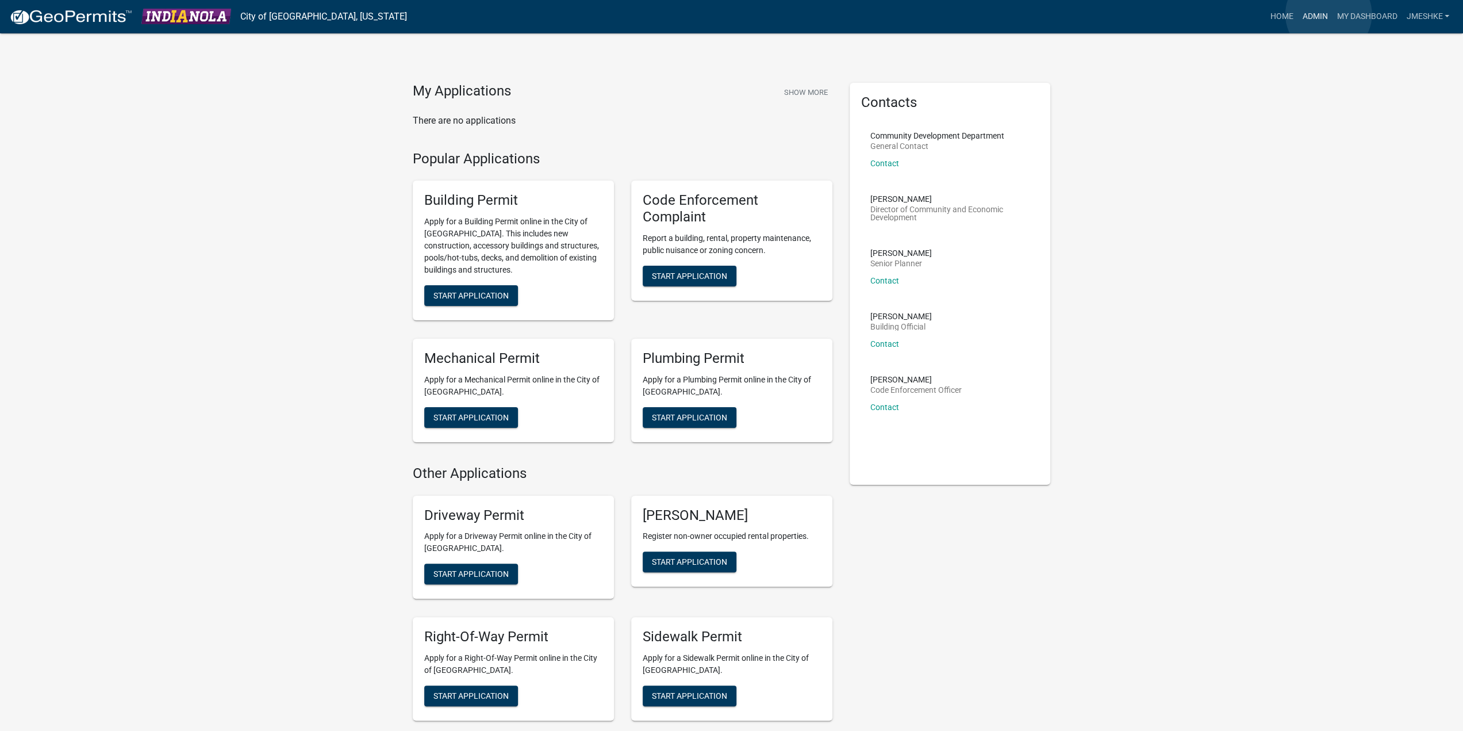
click at [1329, 14] on link "Admin" at bounding box center [1315, 17] width 34 height 22
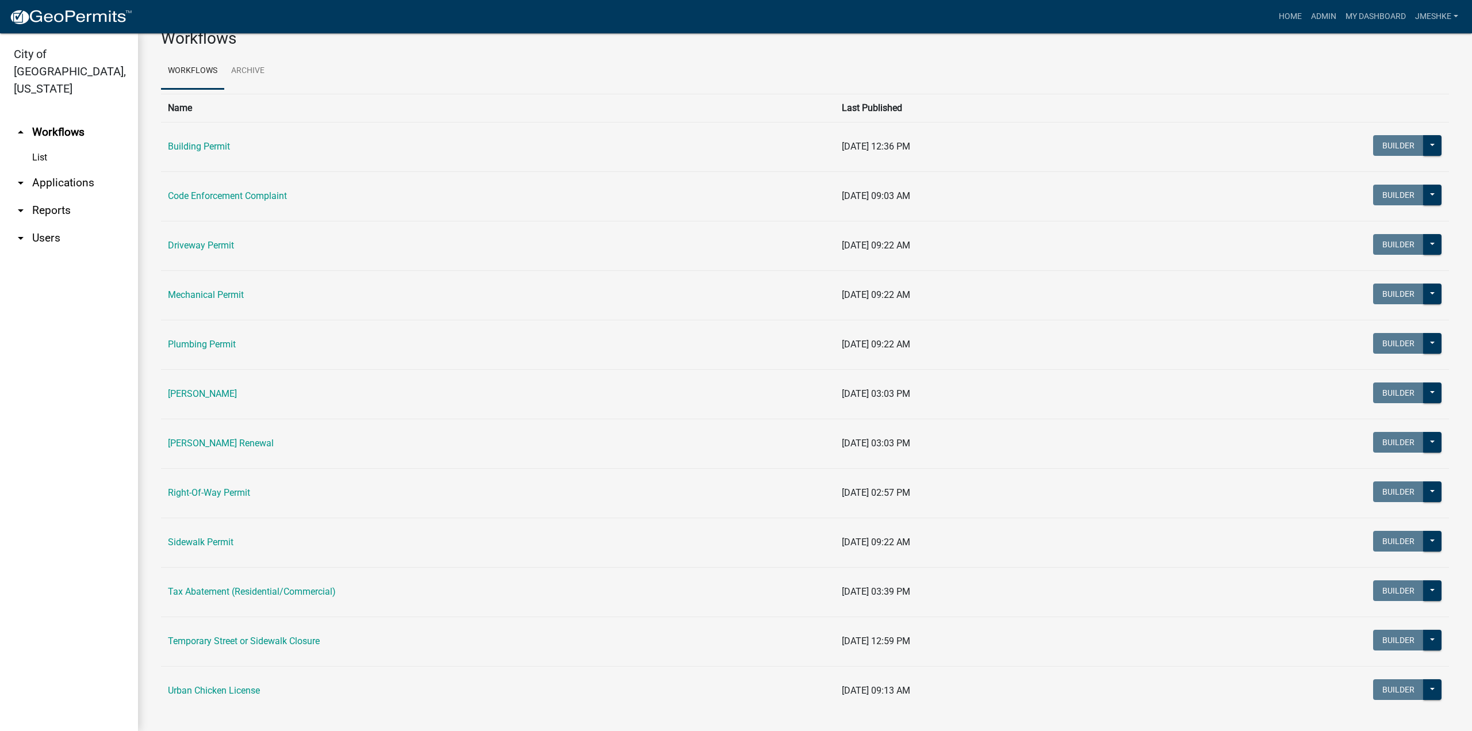
scroll to position [41, 0]
